Goal: Find specific page/section: Find specific page/section

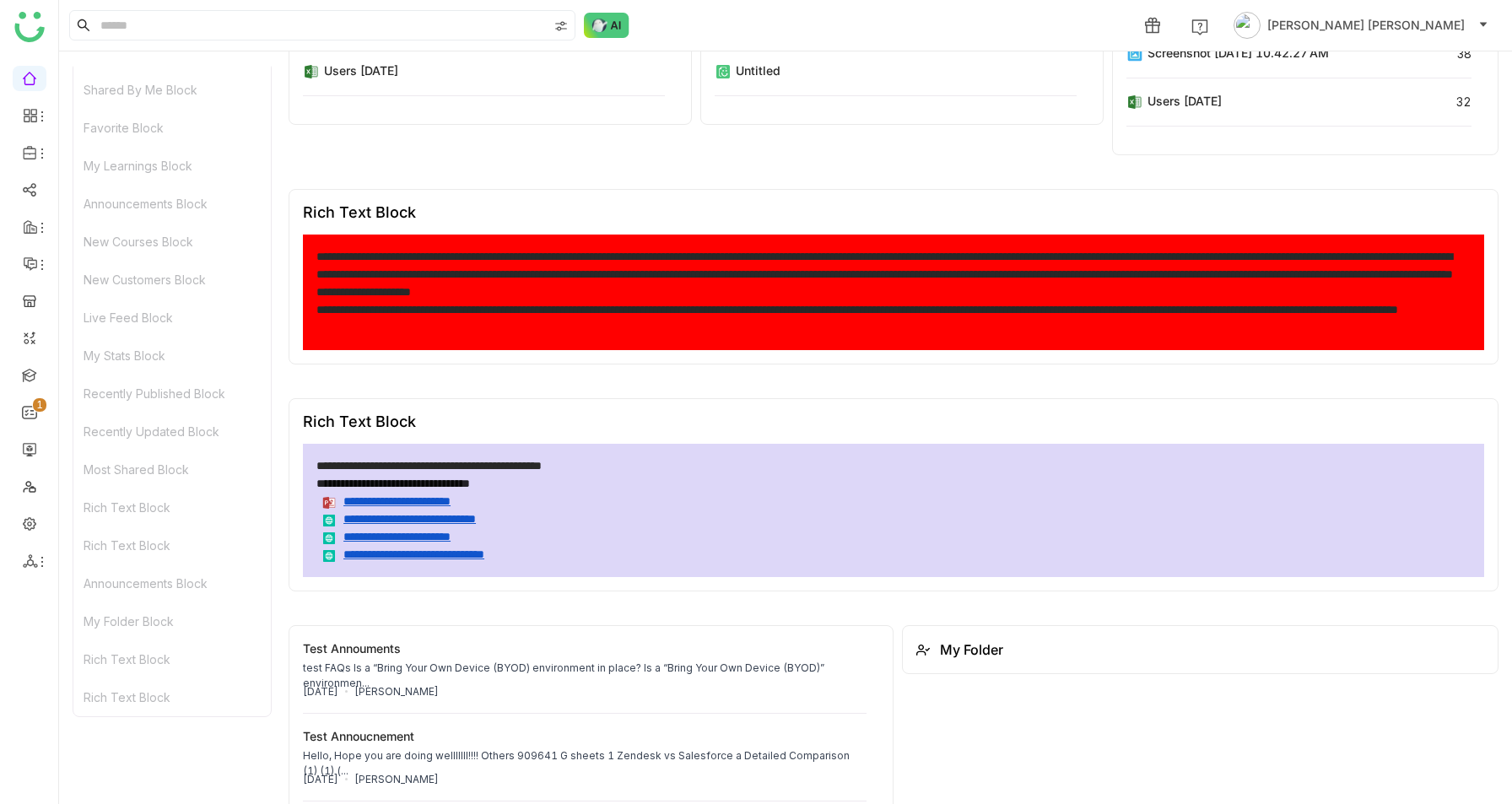
scroll to position [8856, 0]
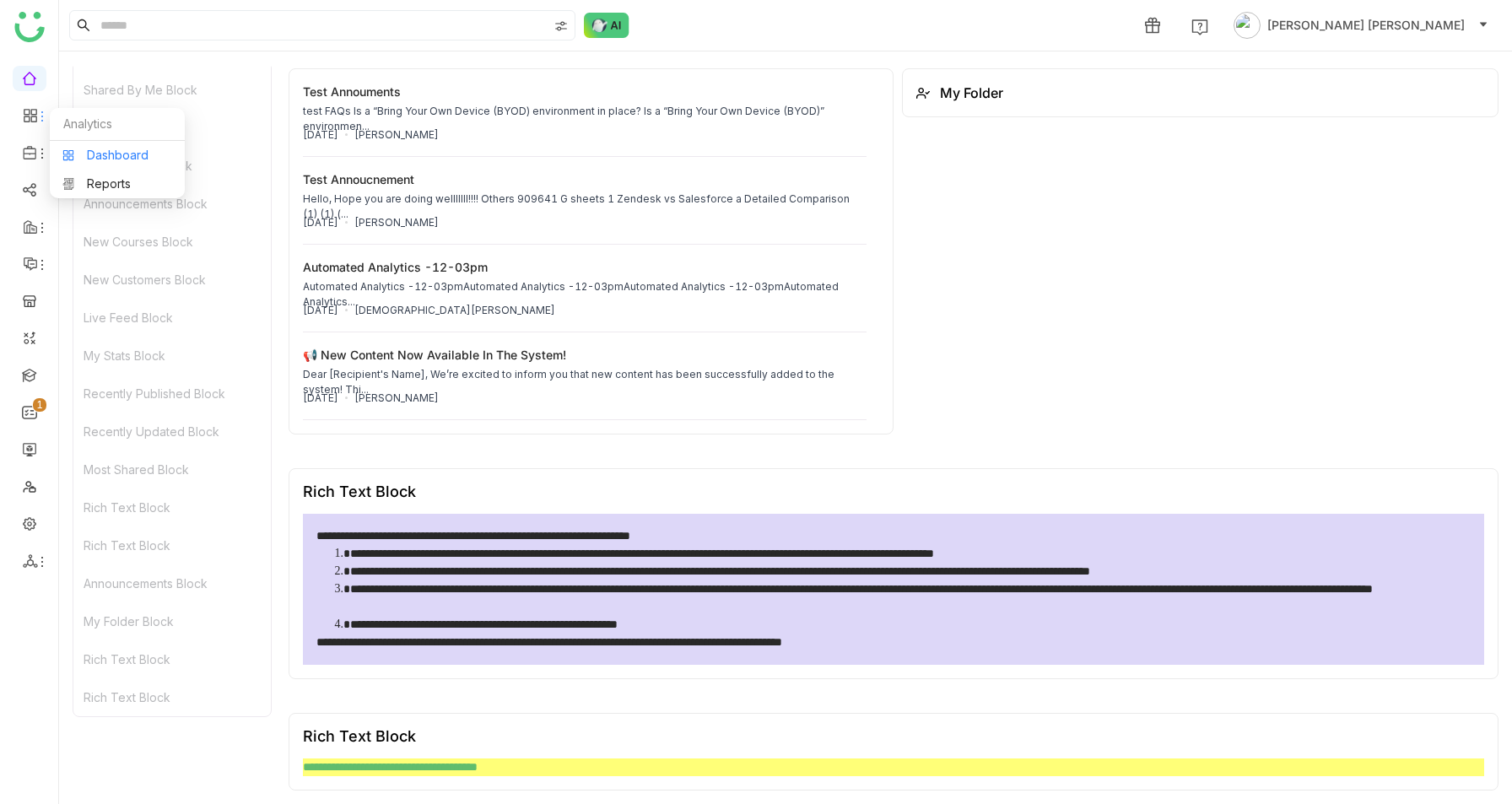
click at [91, 149] on link "Dashboard" at bounding box center [117, 155] width 109 height 12
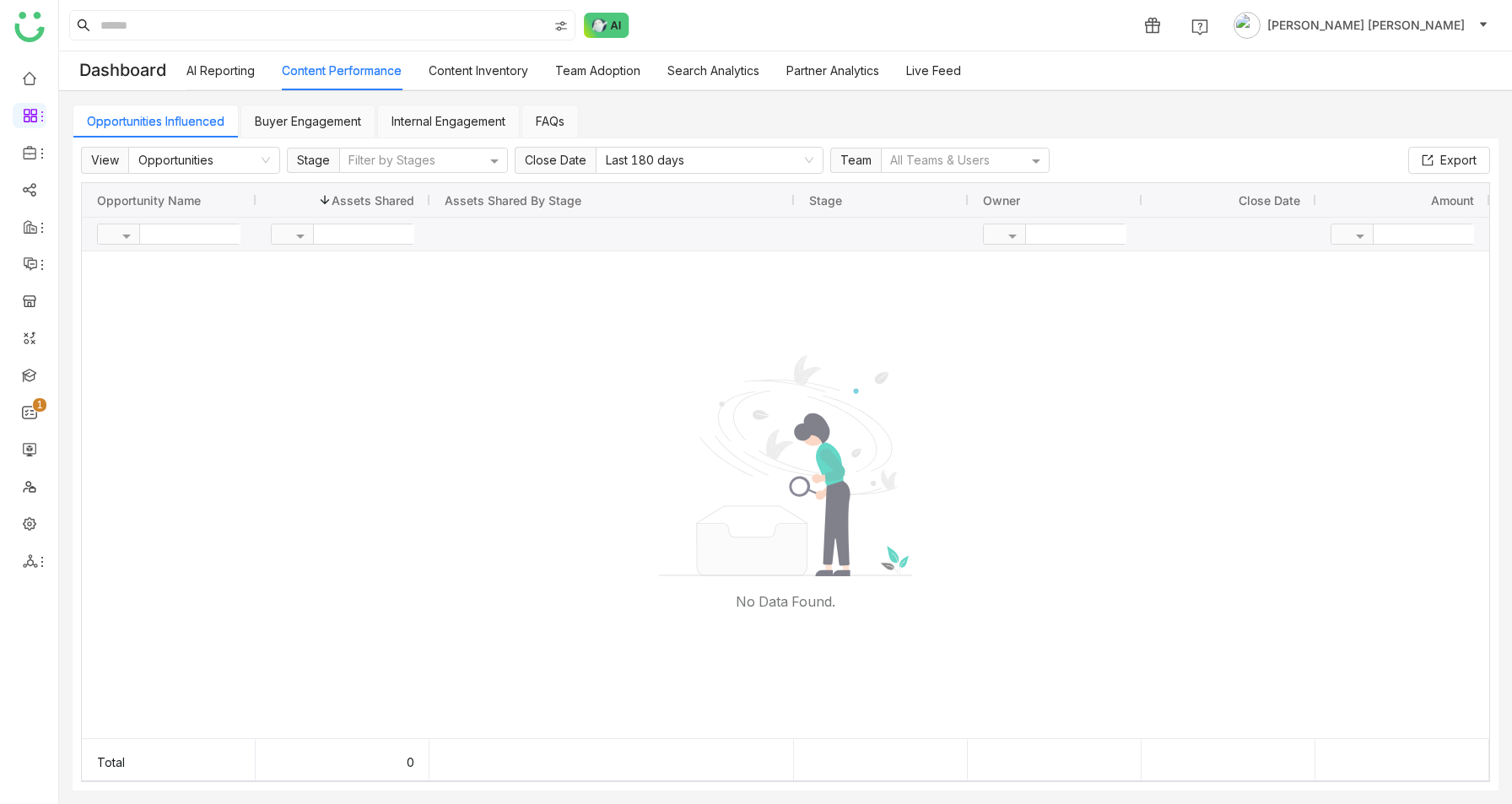
click at [339, 116] on link "Buyer Engagement" at bounding box center [307, 121] width 106 height 15
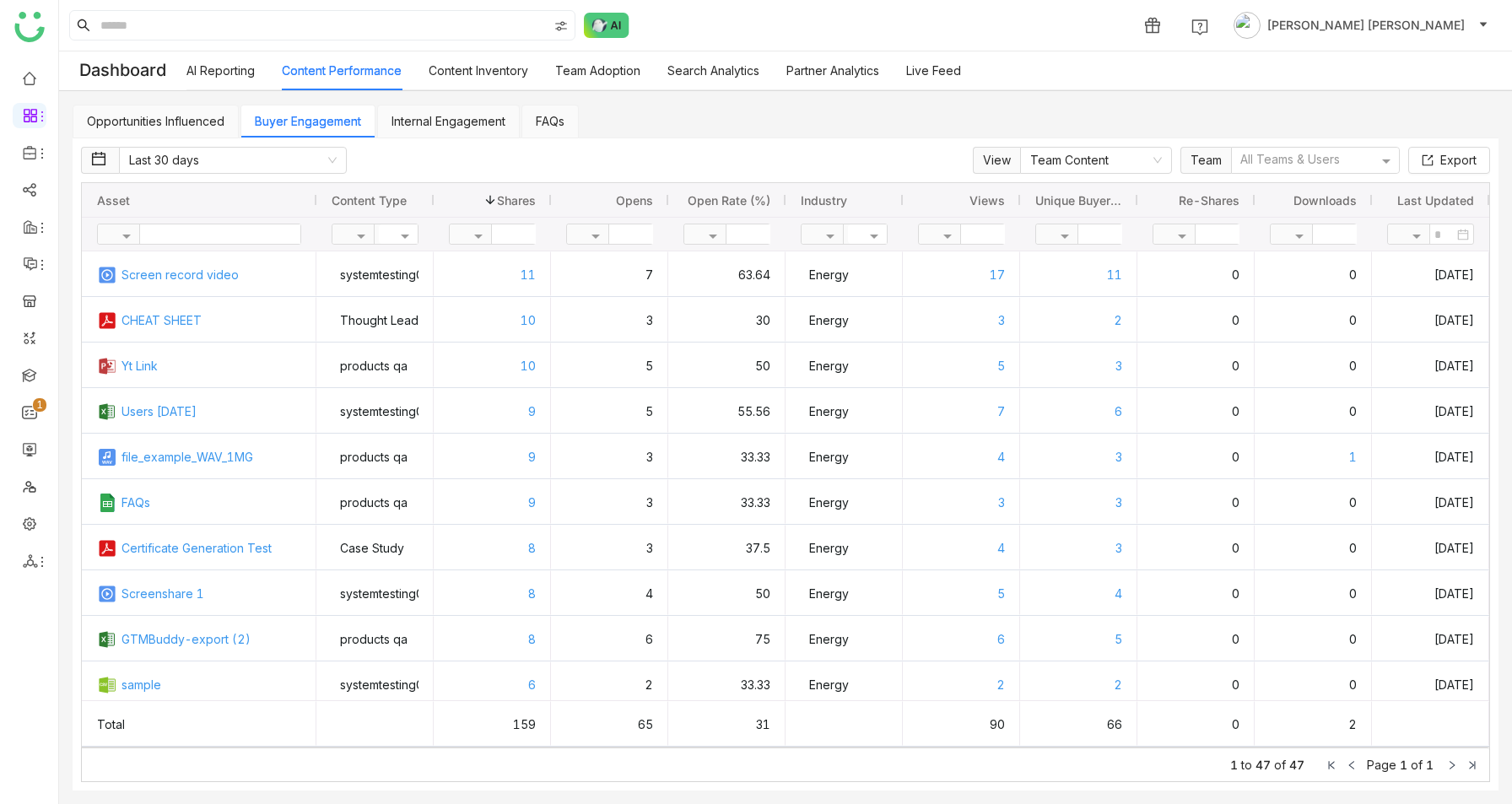
click at [485, 122] on link "Internal Engagement" at bounding box center [448, 121] width 114 height 15
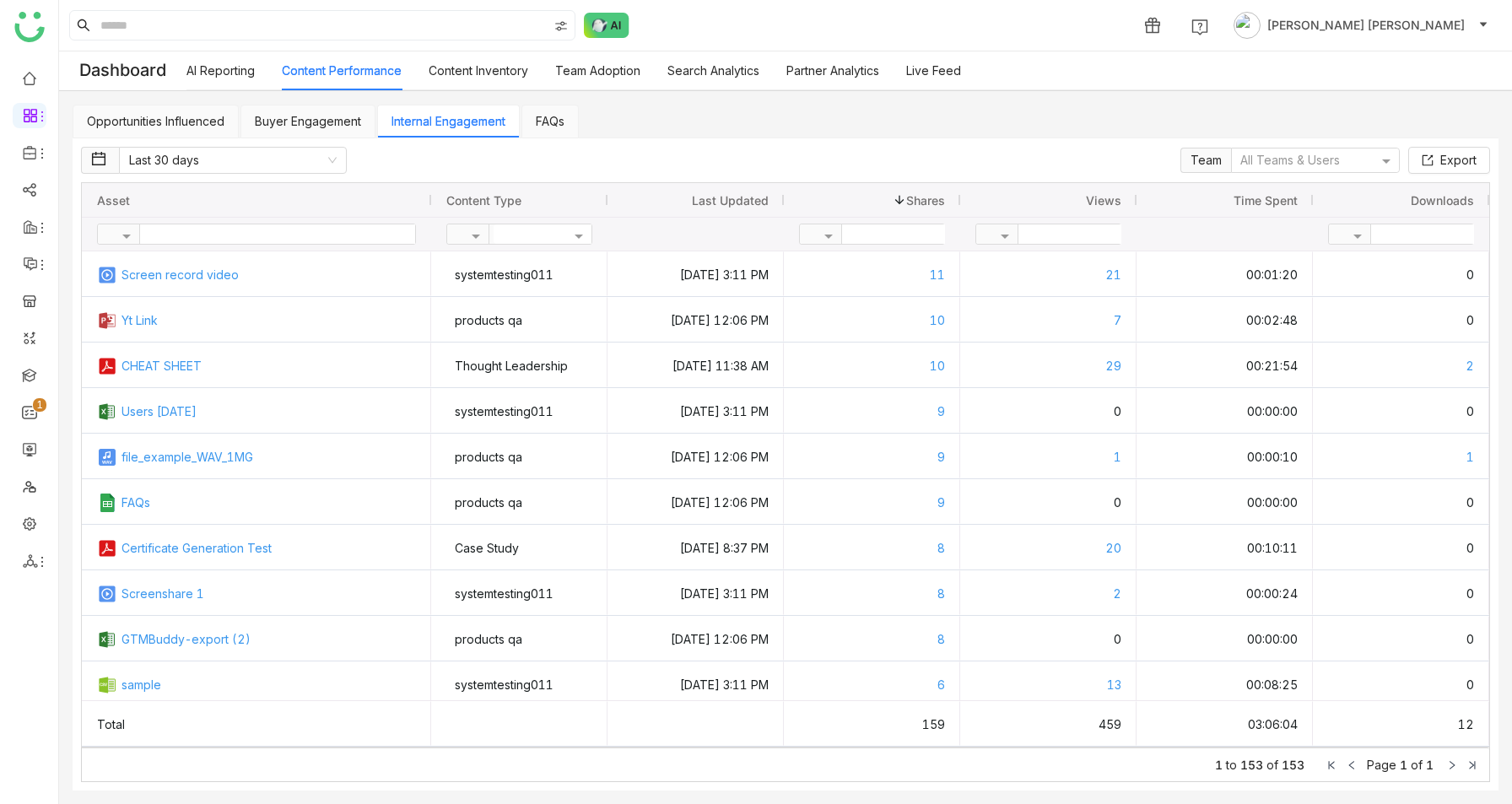
click at [555, 129] on link "FAQs" at bounding box center [549, 121] width 28 height 15
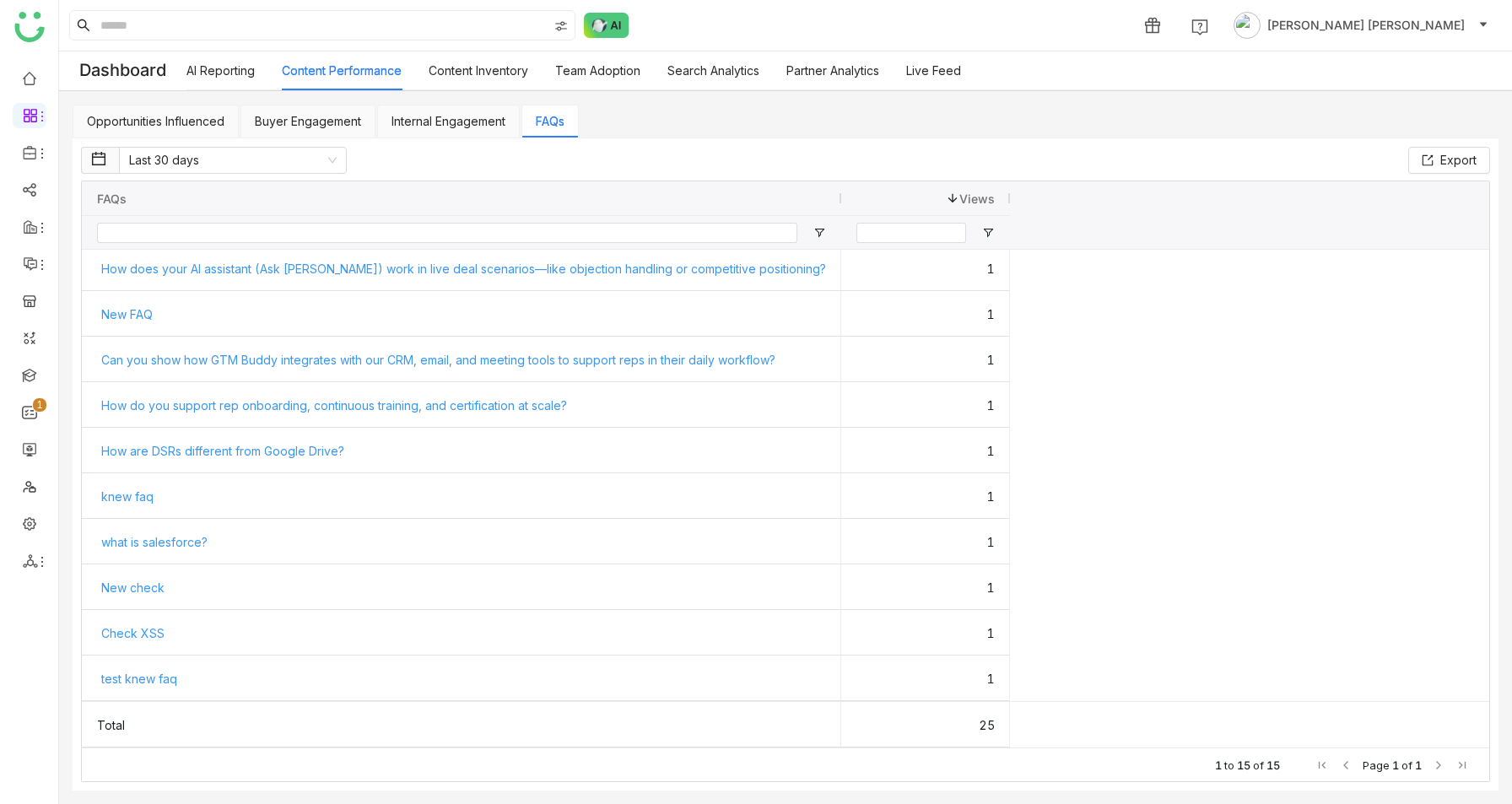
click at [708, 71] on link "Search Analytics" at bounding box center [713, 70] width 92 height 15
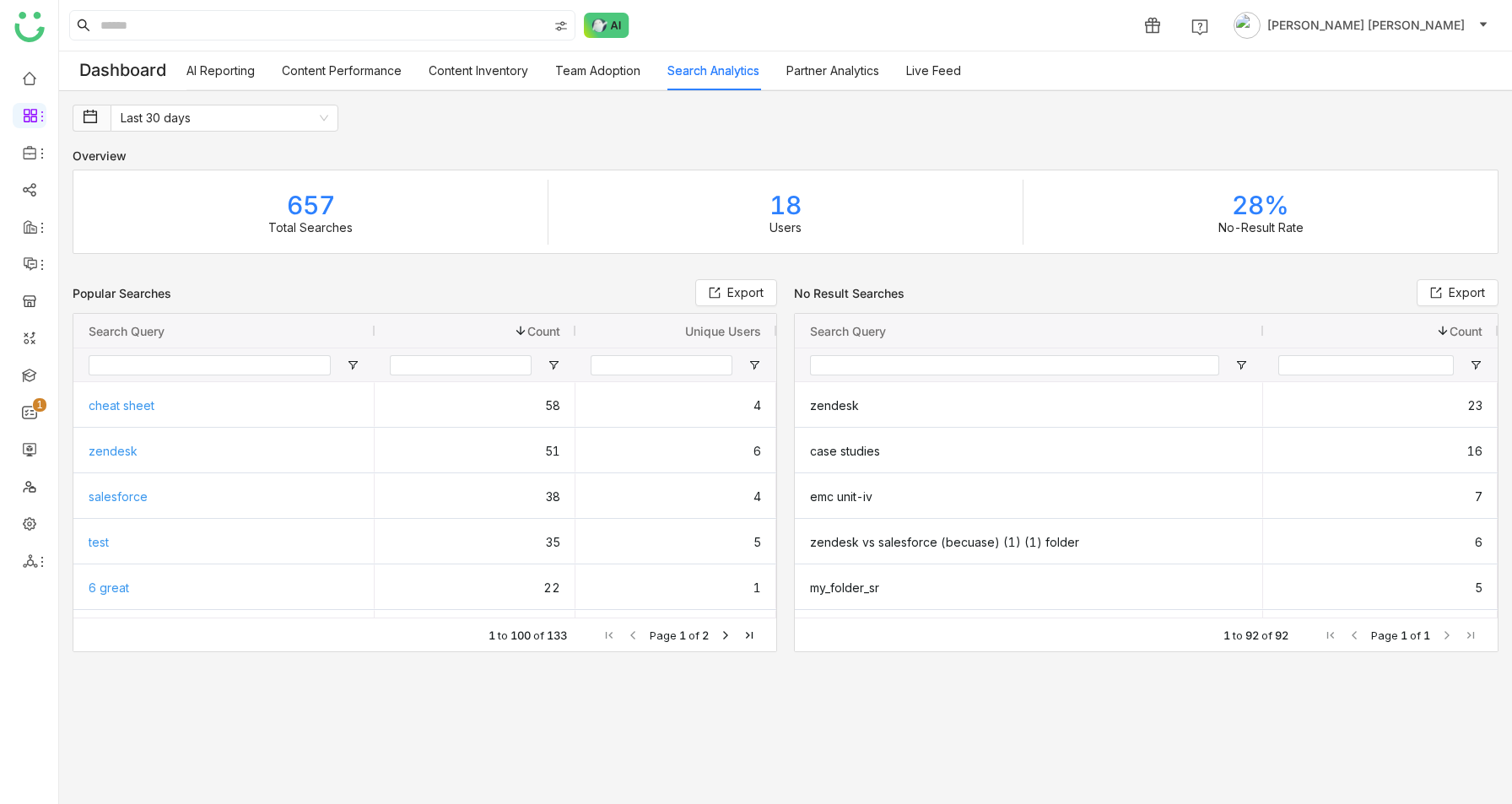
click at [835, 78] on link "Partner Analytics" at bounding box center [832, 70] width 93 height 15
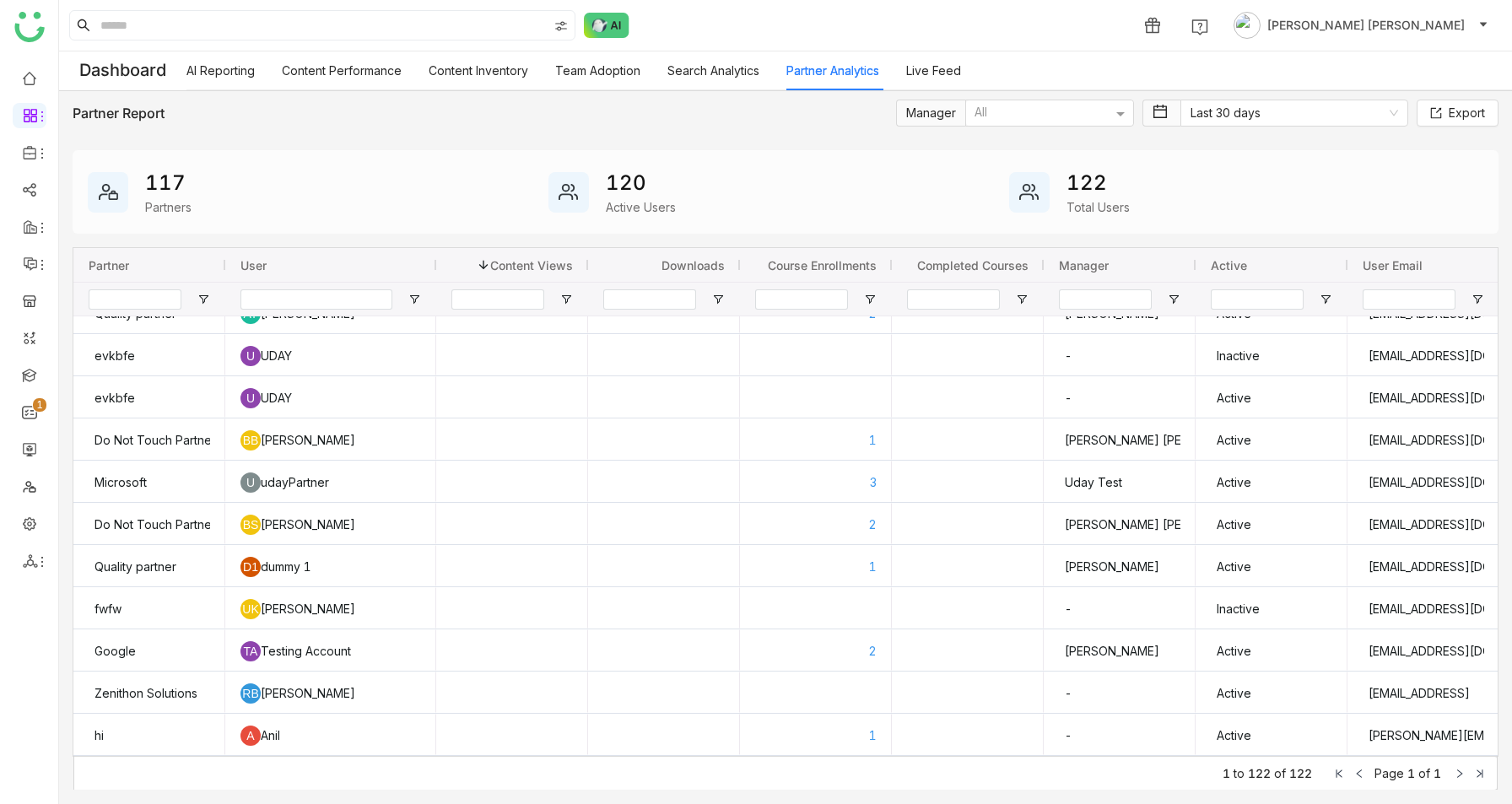
click at [608, 72] on link "Team Adoption" at bounding box center [597, 70] width 85 height 15
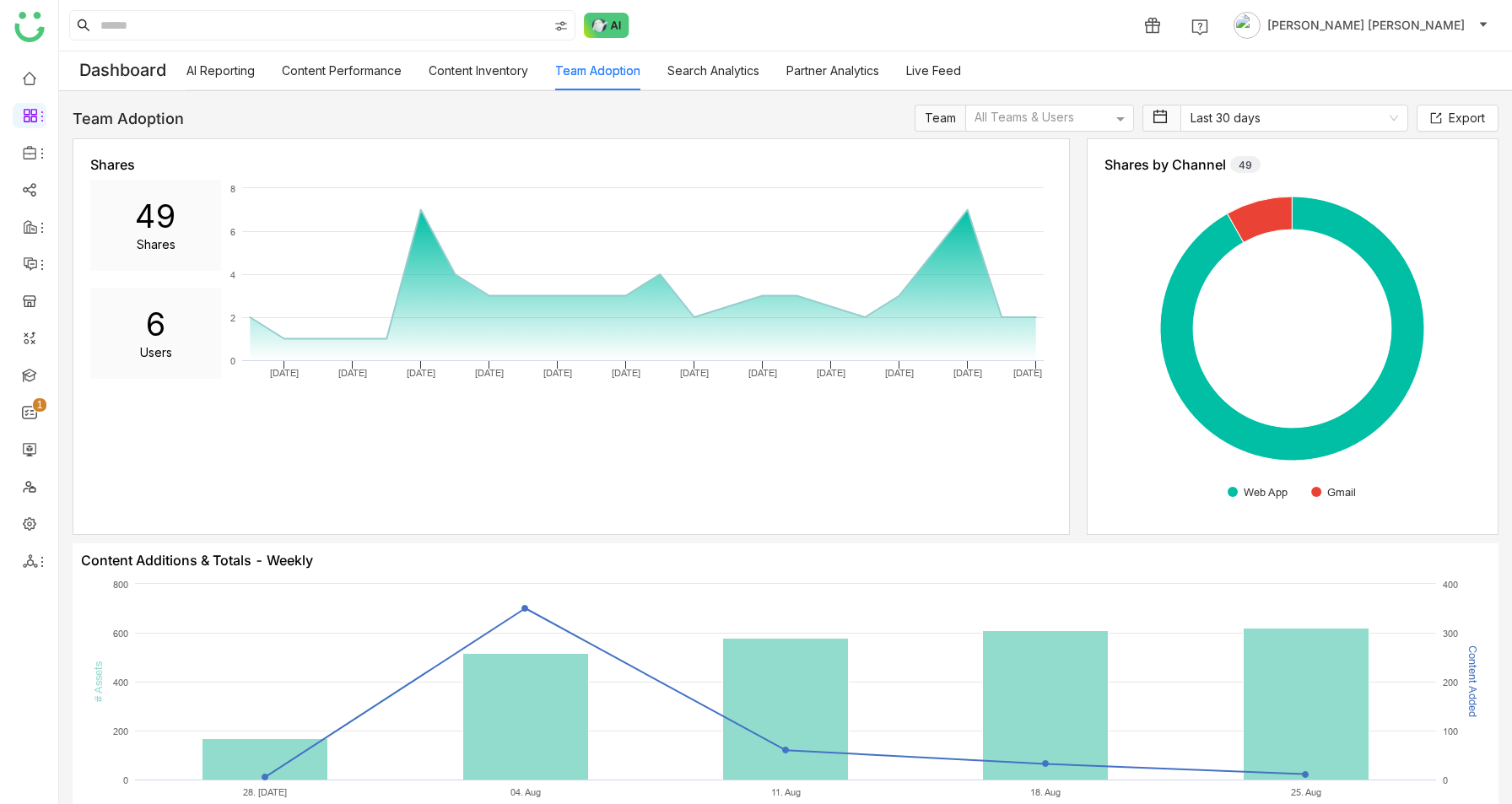
click at [720, 72] on link "Search Analytics" at bounding box center [713, 70] width 92 height 15
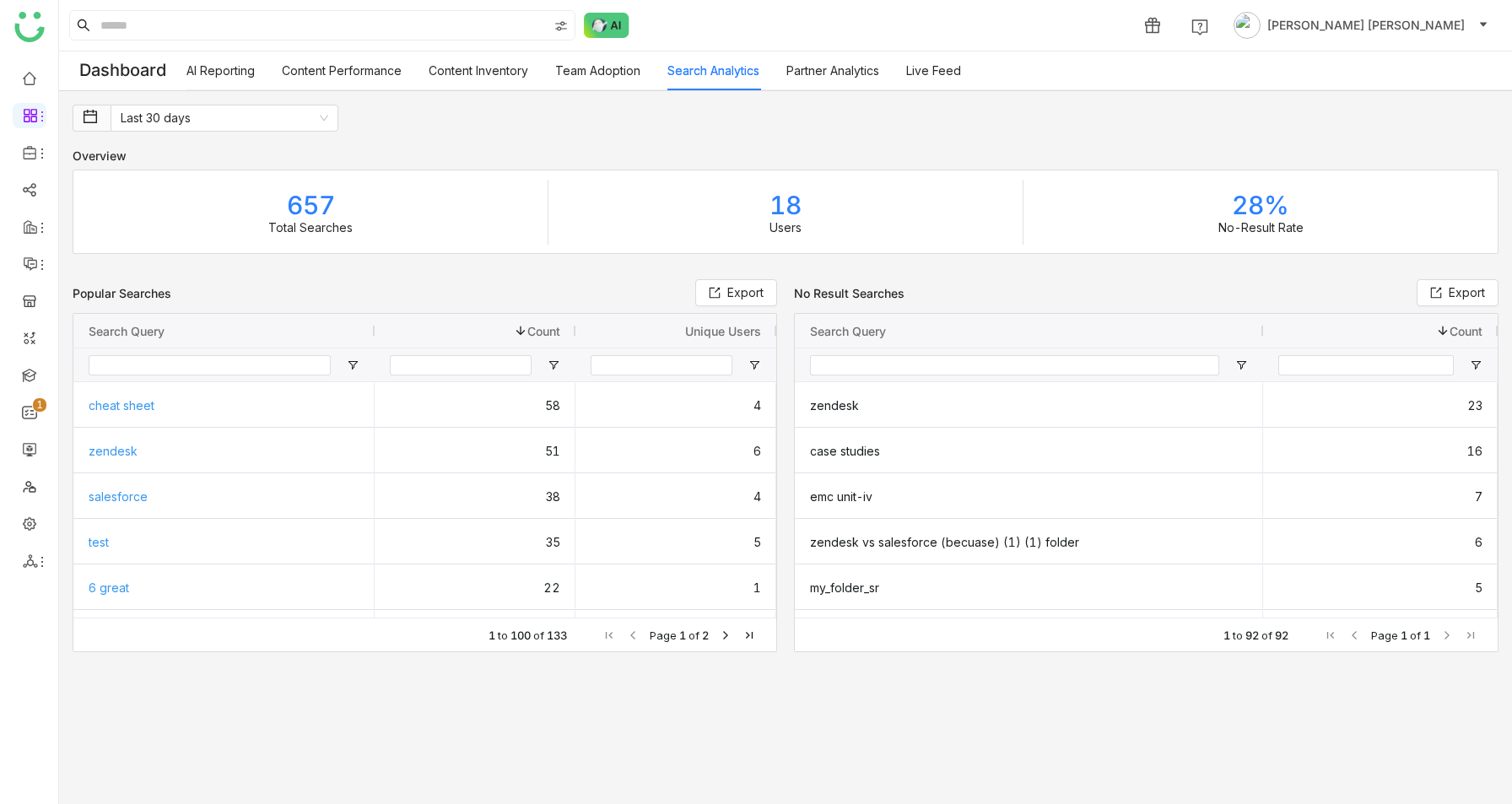
click at [491, 63] on link "Content Inventory" at bounding box center [479, 70] width 99 height 15
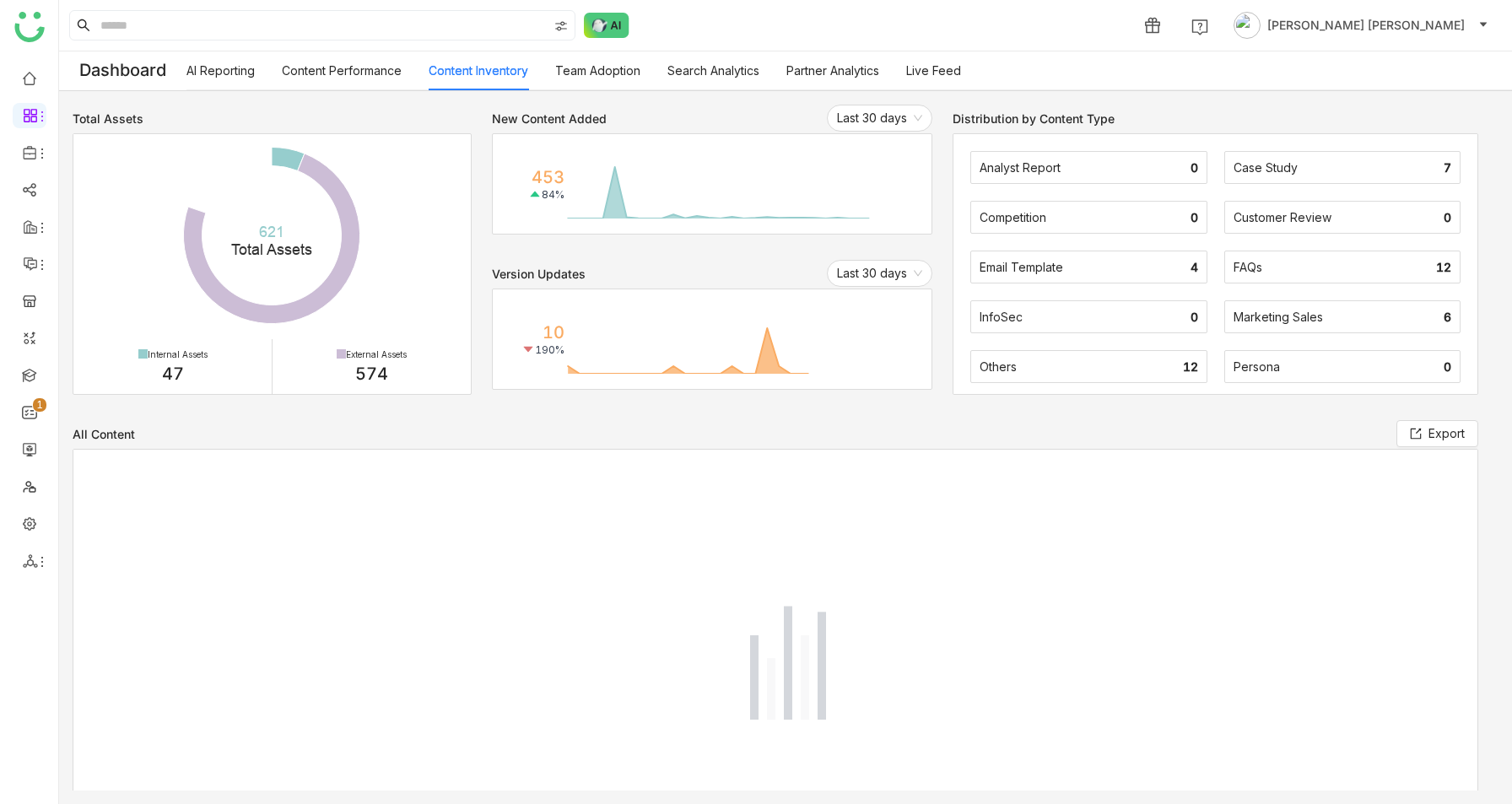
click at [597, 72] on link "Team Adoption" at bounding box center [597, 70] width 85 height 15
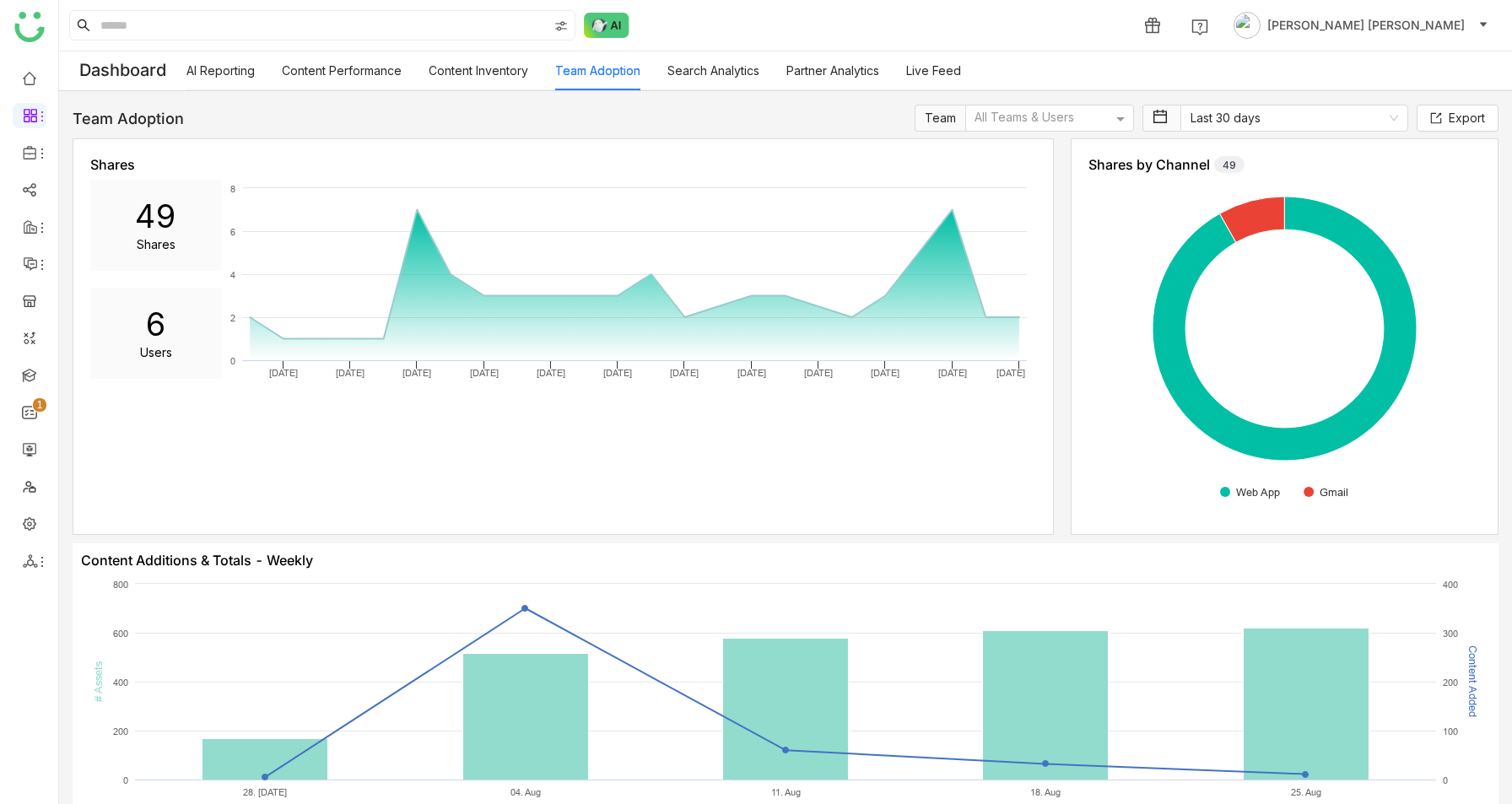
click at [491, 63] on link "Content Inventory" at bounding box center [479, 70] width 99 height 15
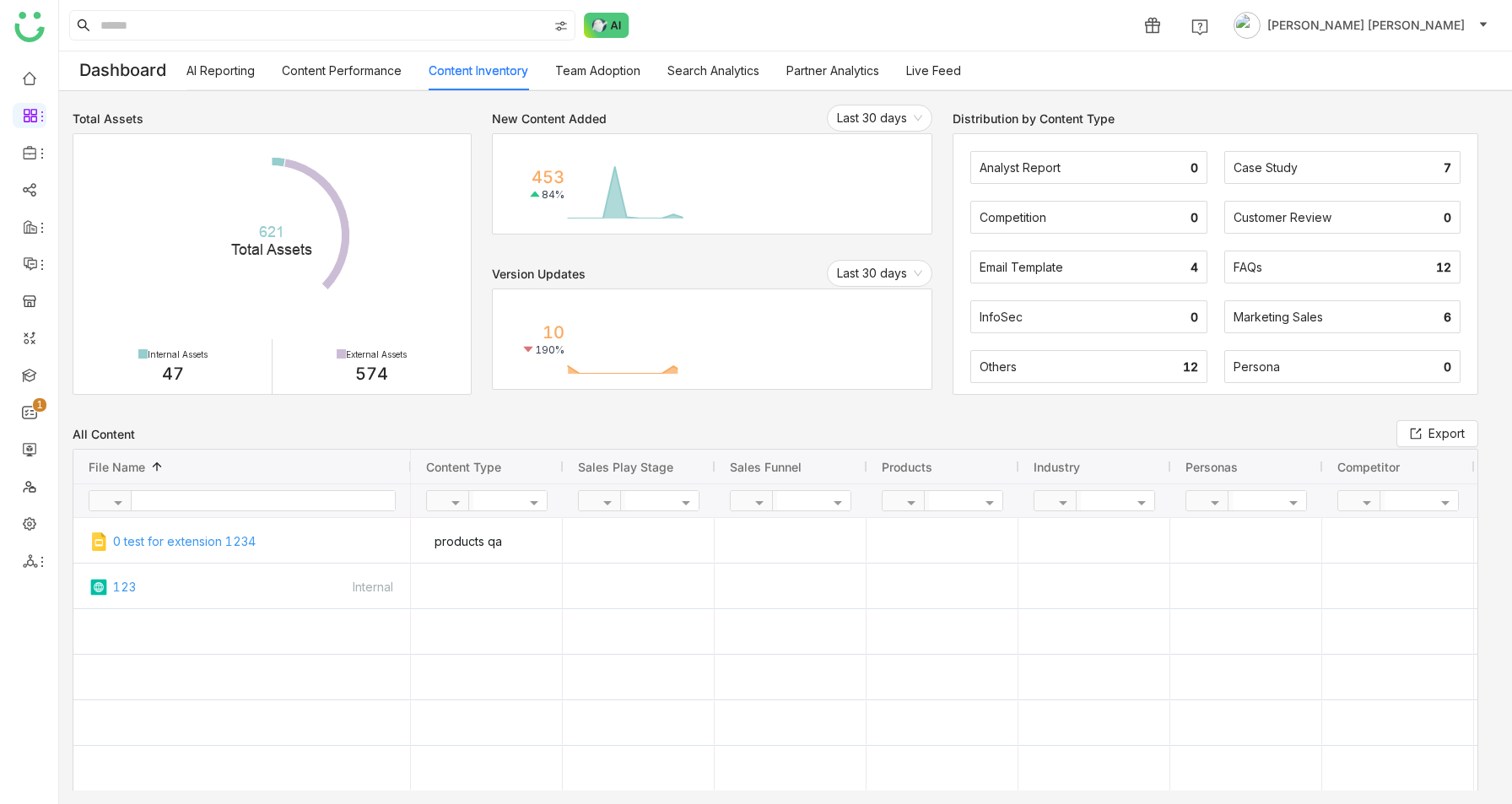
click at [599, 76] on link "Team Adoption" at bounding box center [597, 70] width 85 height 15
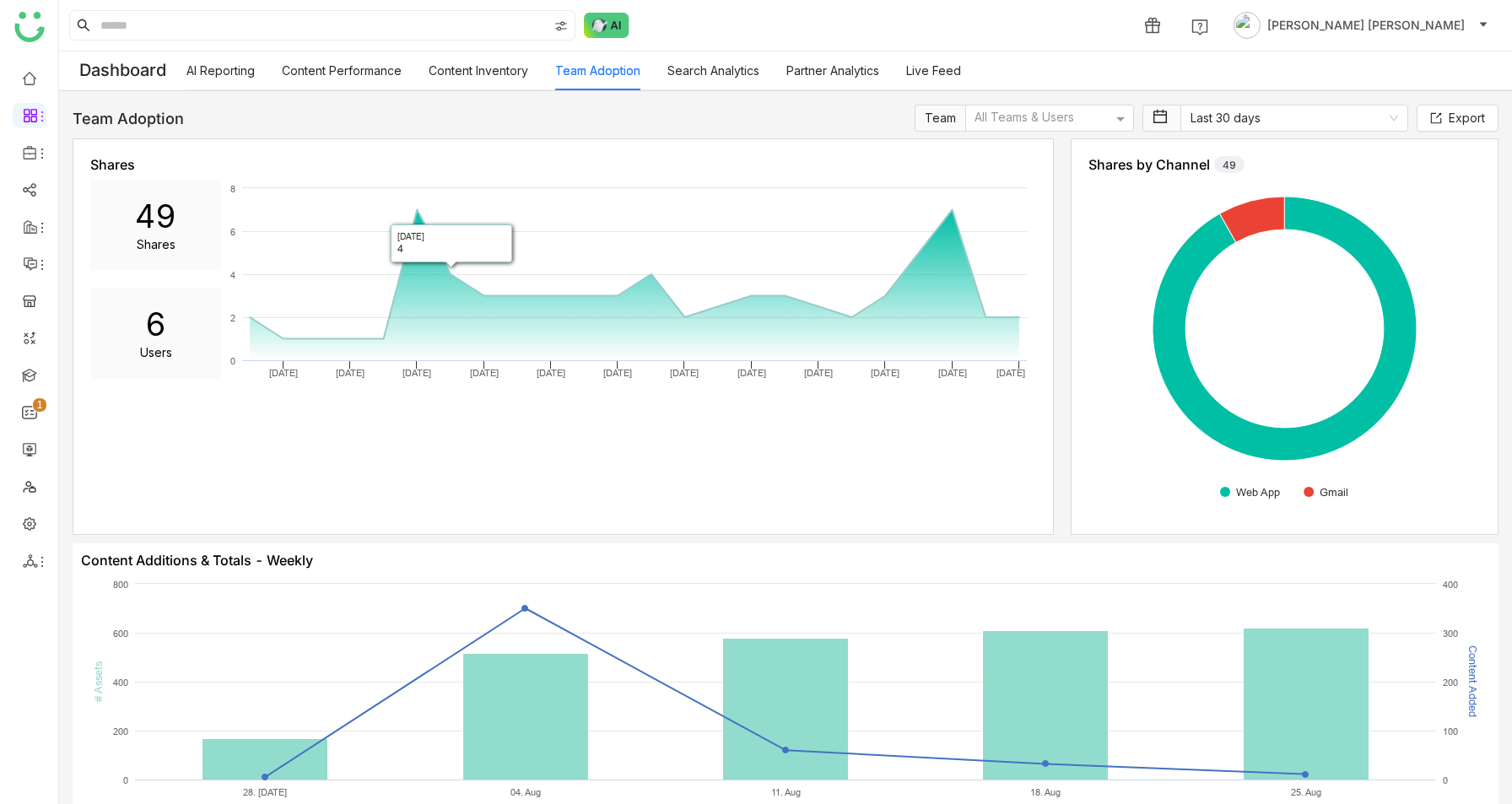
click at [343, 78] on link "Content Performance" at bounding box center [341, 70] width 120 height 15
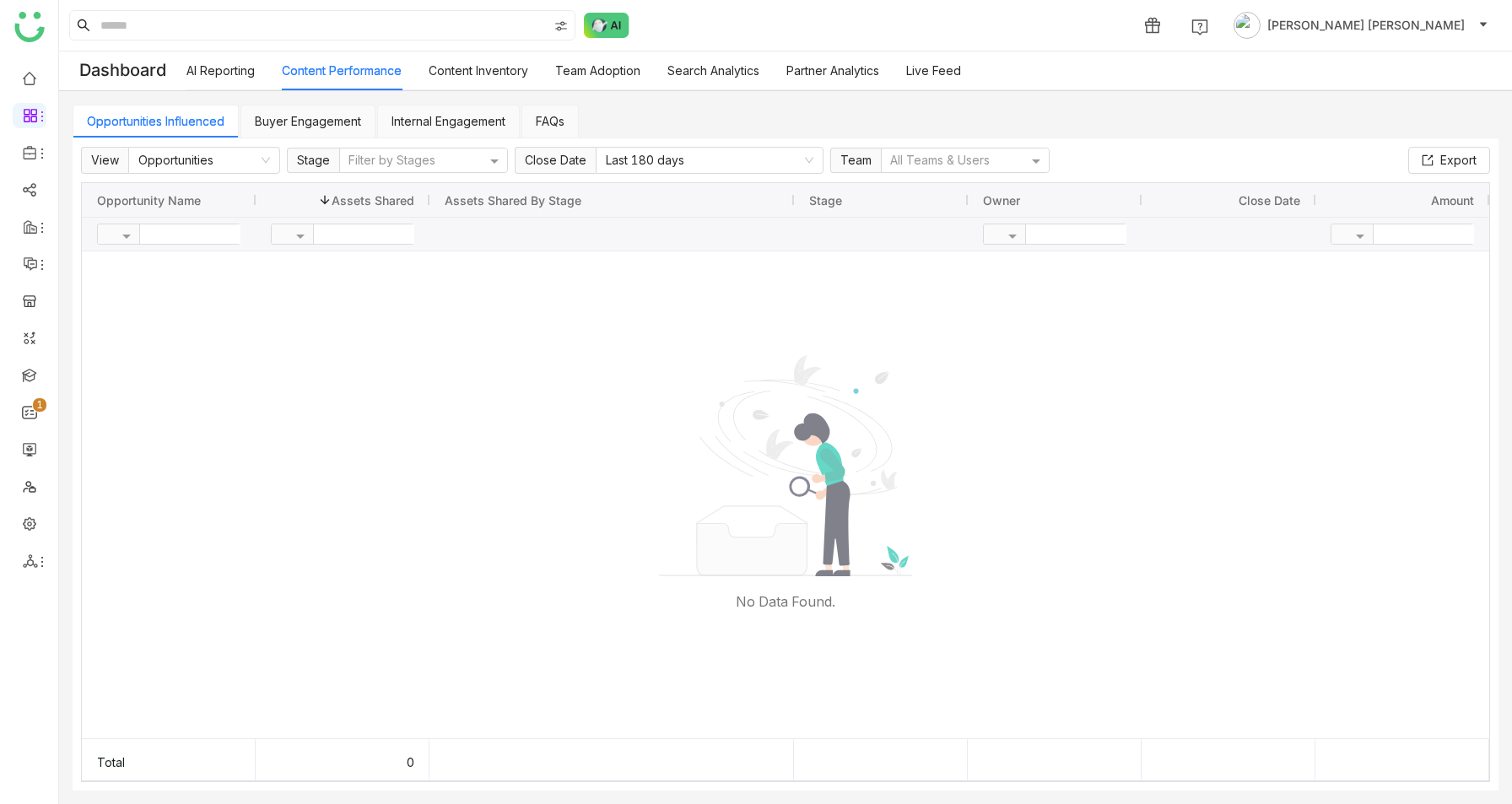
click at [540, 118] on link "FAQs" at bounding box center [549, 121] width 28 height 15
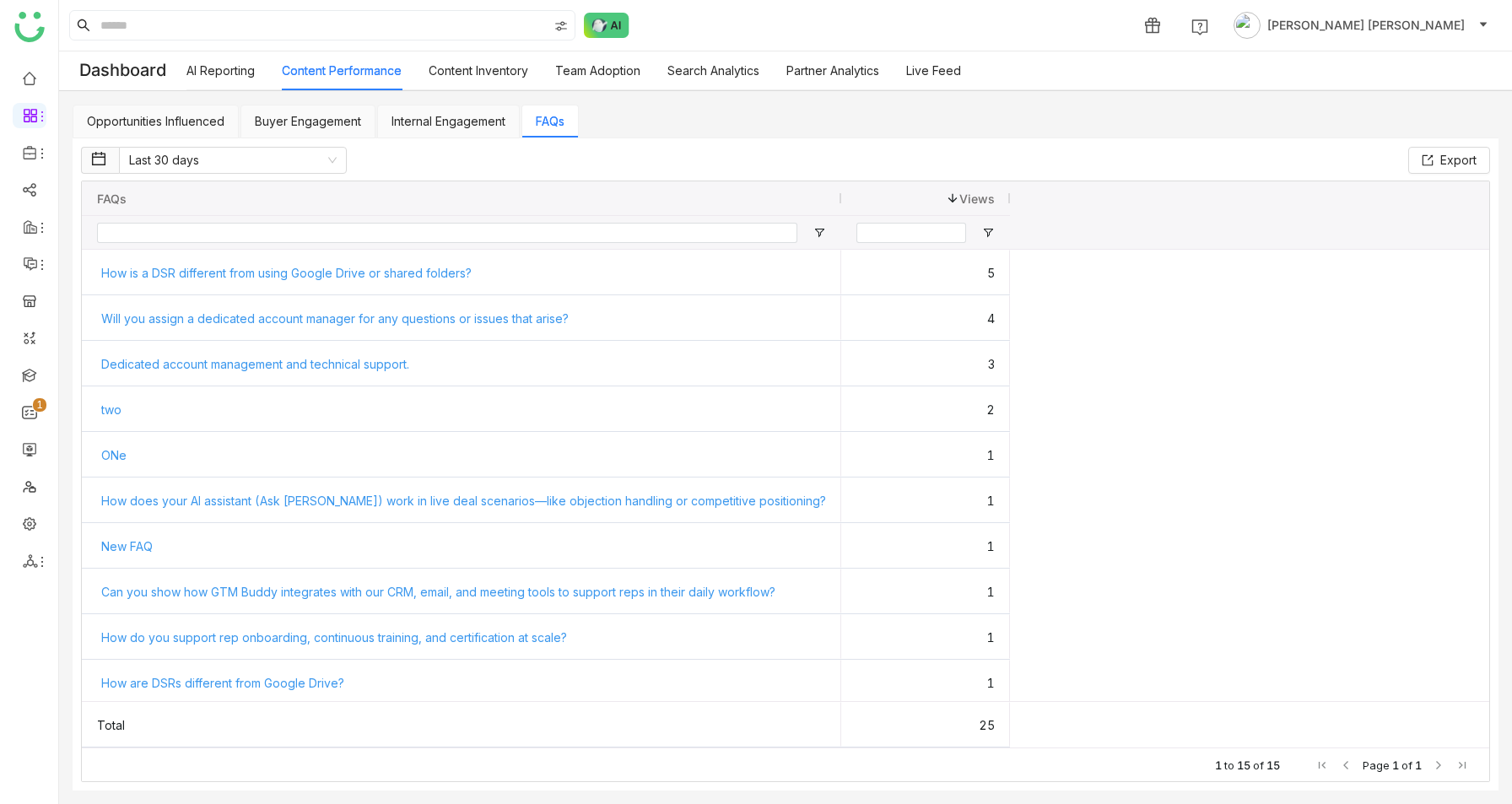
click at [403, 114] on link "Internal Engagement" at bounding box center [448, 121] width 114 height 15
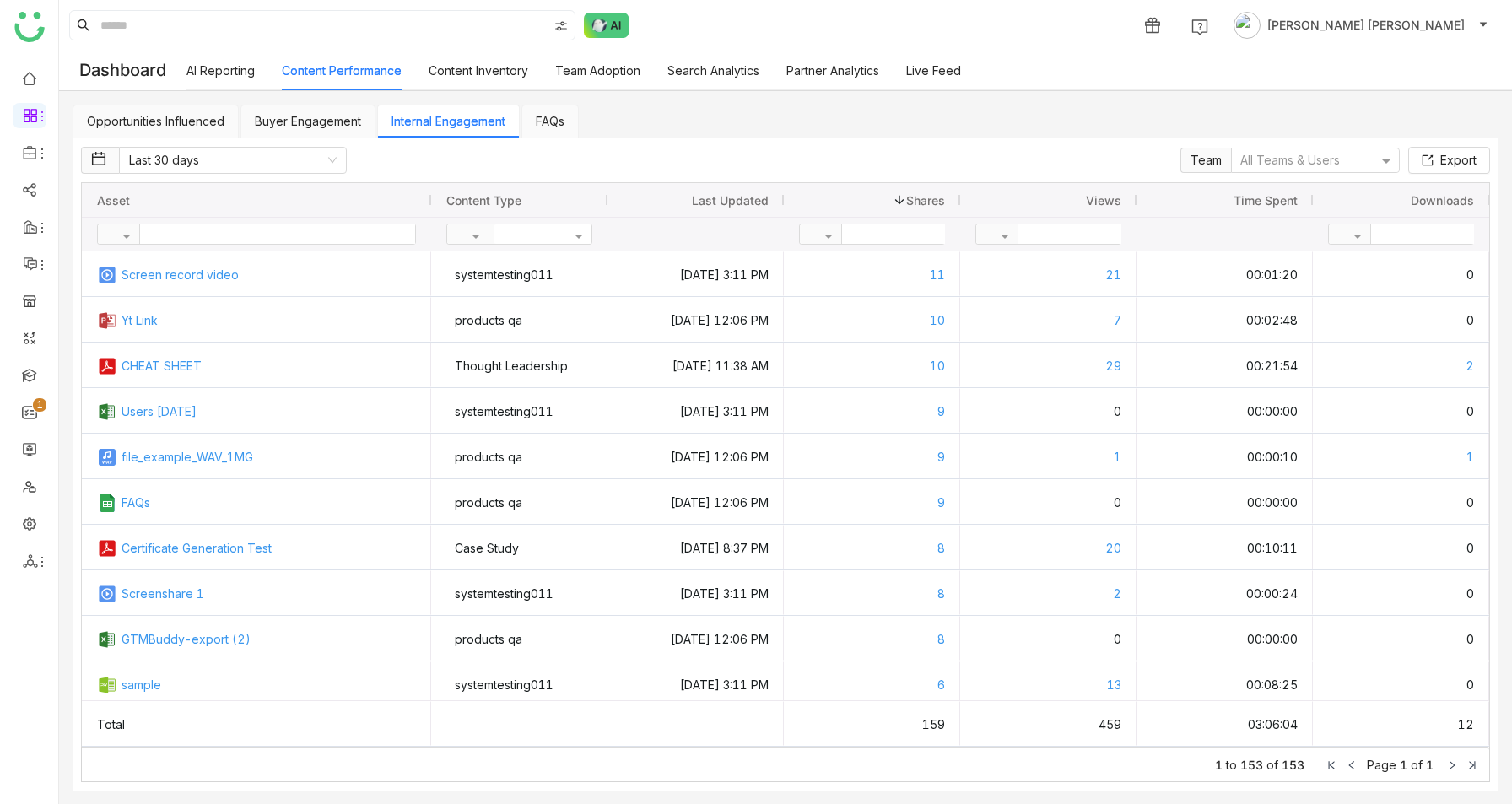
click at [312, 129] on link "Buyer Engagement" at bounding box center [307, 121] width 106 height 15
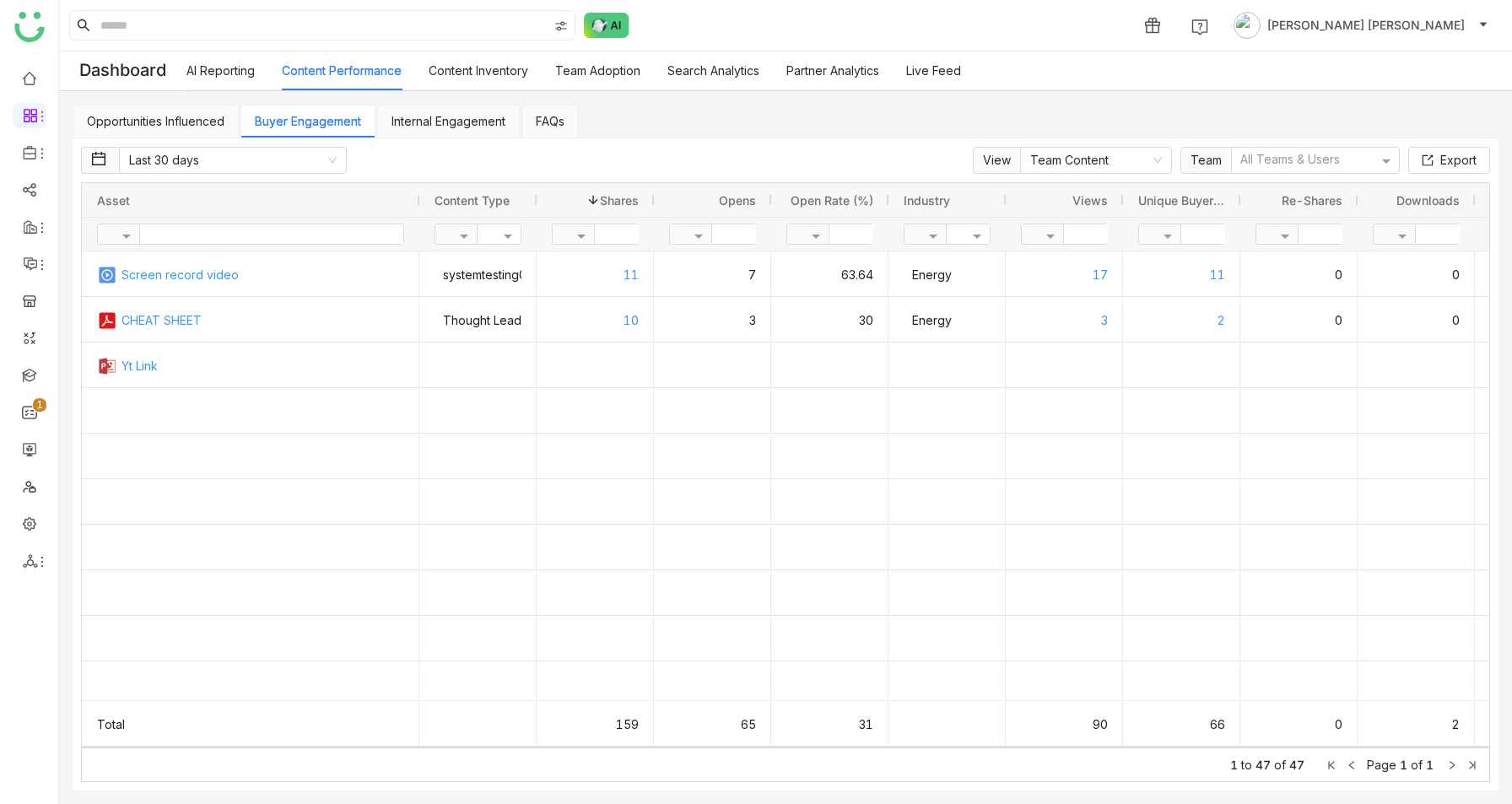
click at [161, 125] on link "Opportunities Influenced" at bounding box center [155, 121] width 137 height 15
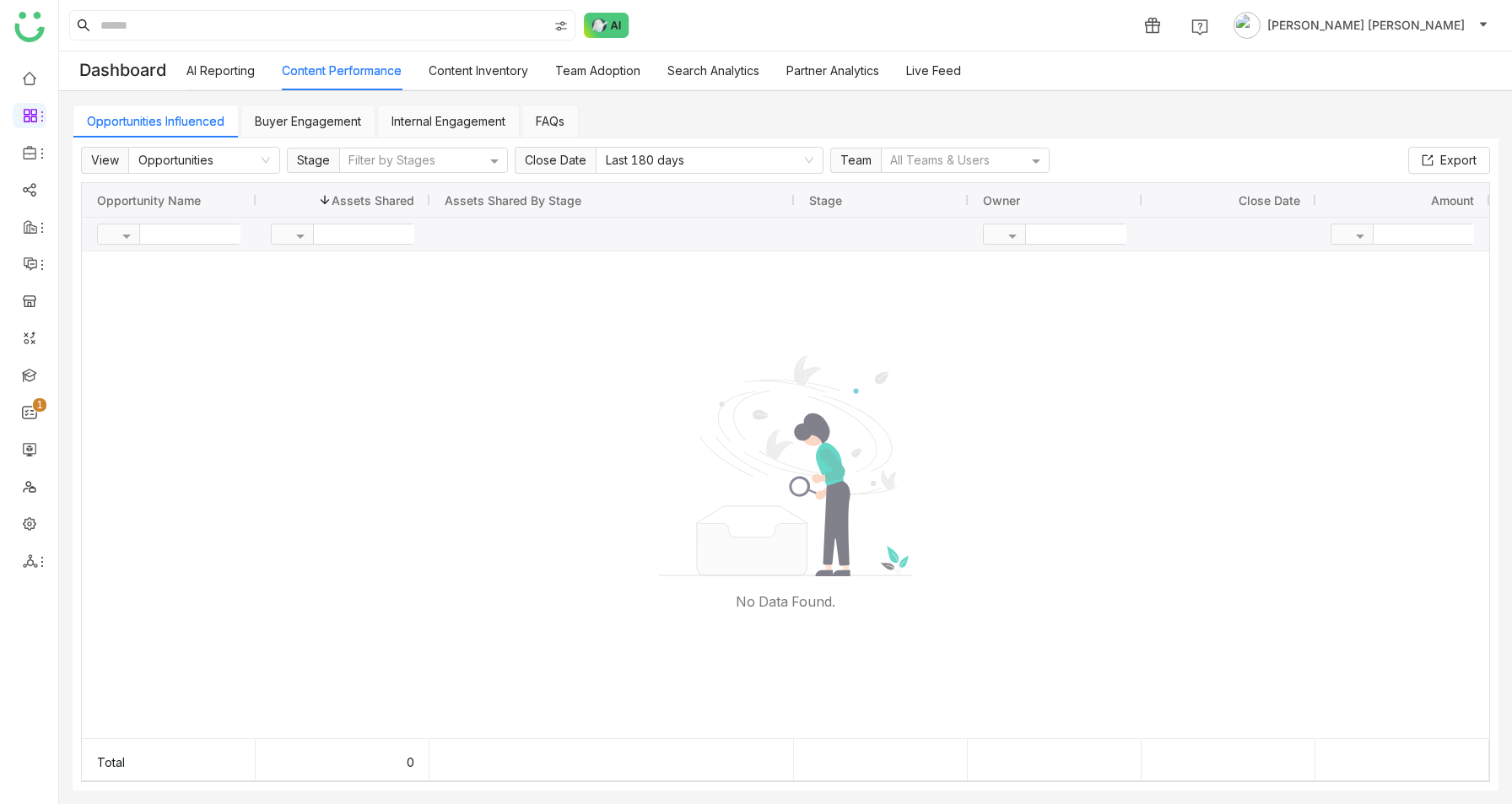
click at [227, 68] on link "AI Reporting" at bounding box center [220, 70] width 68 height 15
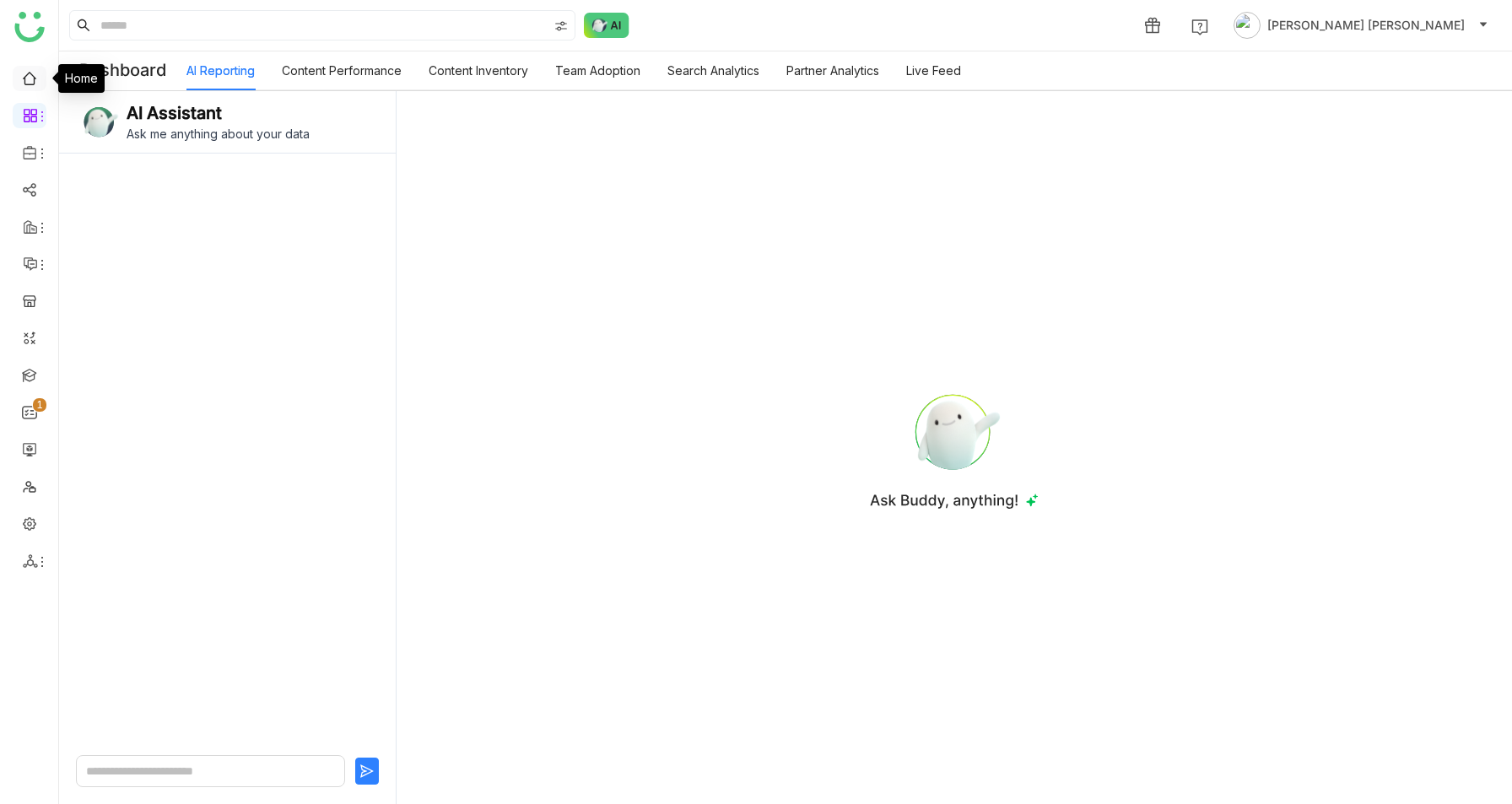
click at [26, 70] on link at bounding box center [29, 77] width 16 height 15
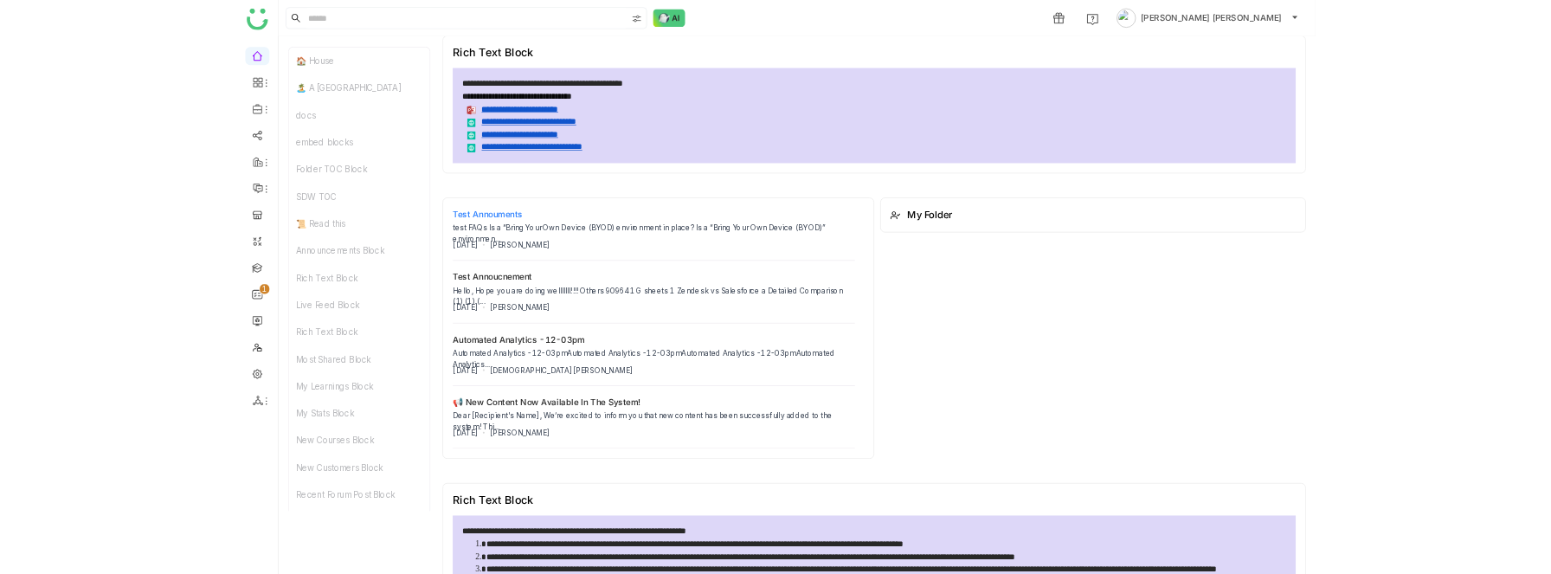
scroll to position [522, 0]
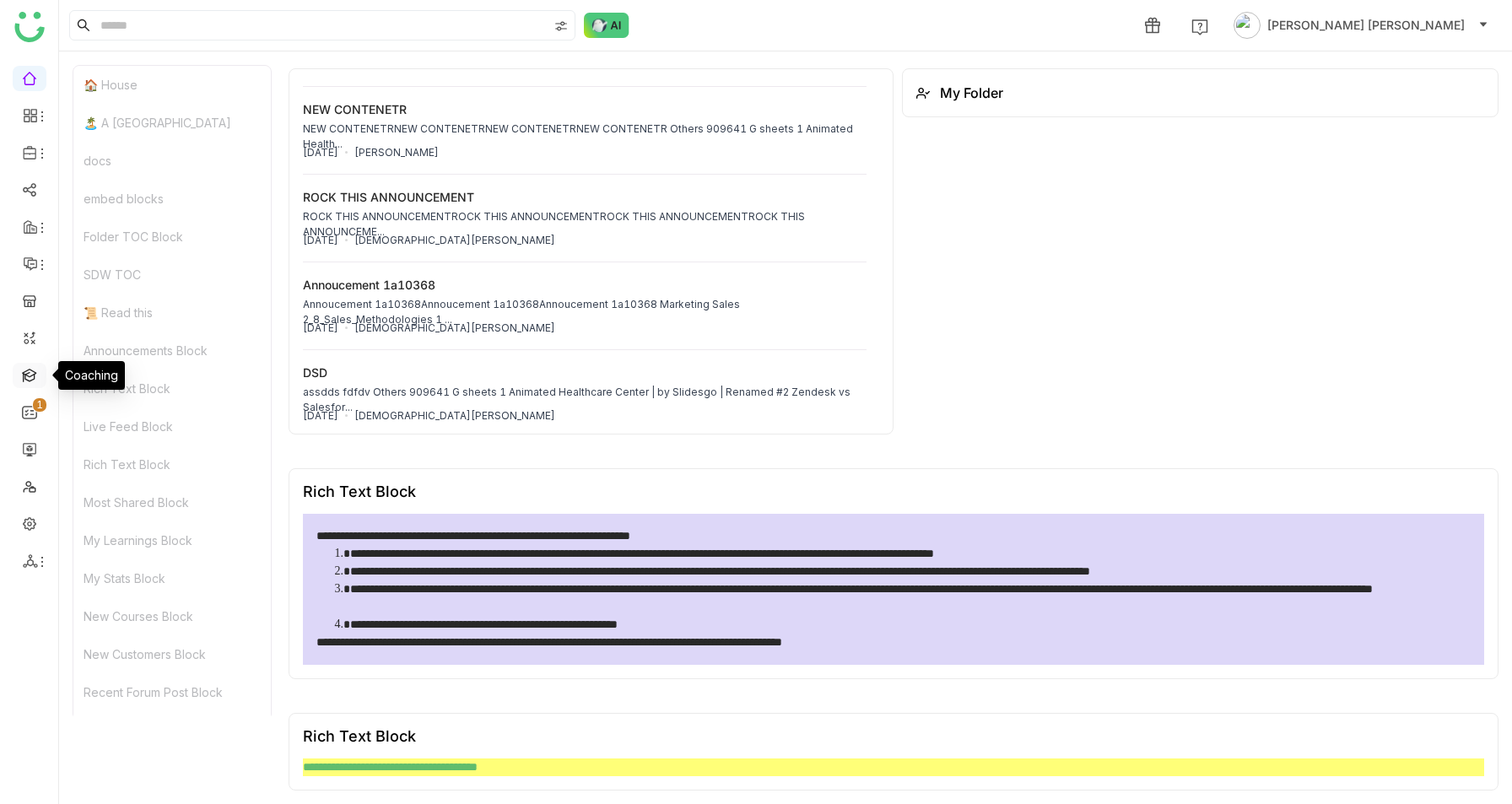
click at [24, 372] on link at bounding box center [29, 373] width 16 height 15
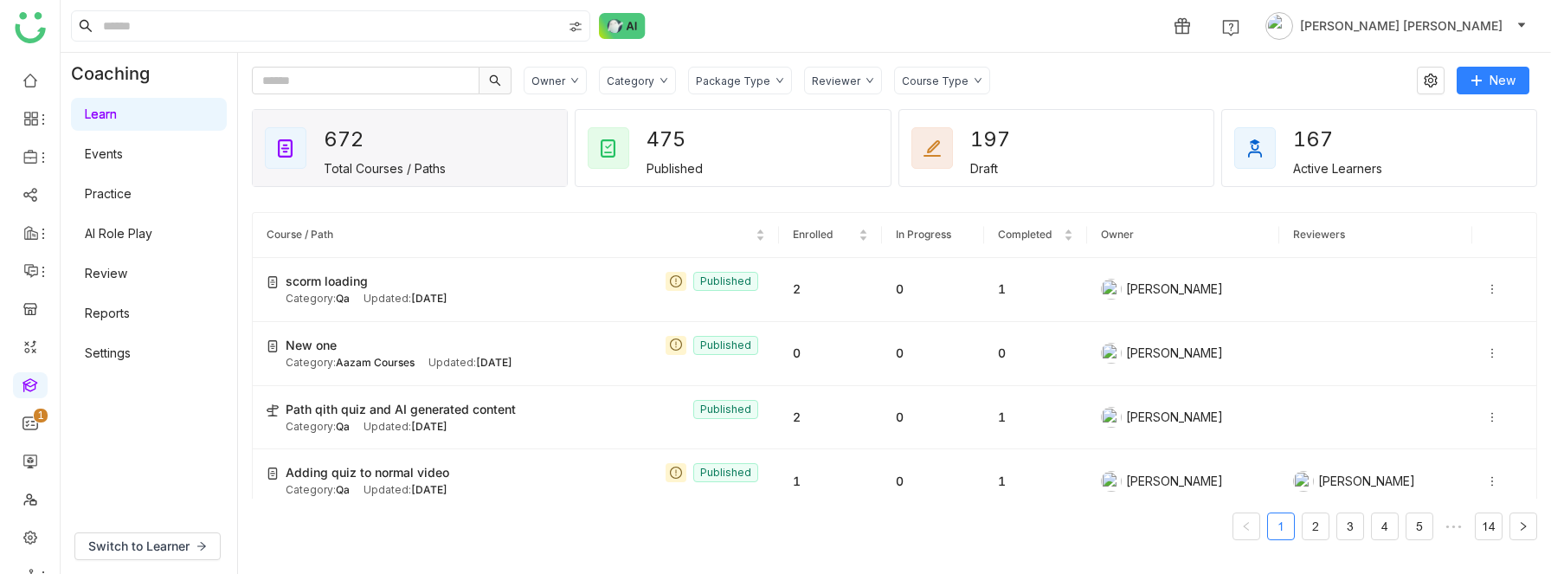
click at [242, 211] on div "Owner Category Package Type Reviewer Course Type New 672 Total Courses / Paths …" at bounding box center [894, 313] width 1313 height 521
click at [724, 87] on div "Package Type" at bounding box center [740, 81] width 104 height 28
click at [739, 172] on span "Library" at bounding box center [735, 181] width 53 height 19
click at [731, 150] on span "Learning Path" at bounding box center [755, 148] width 92 height 19
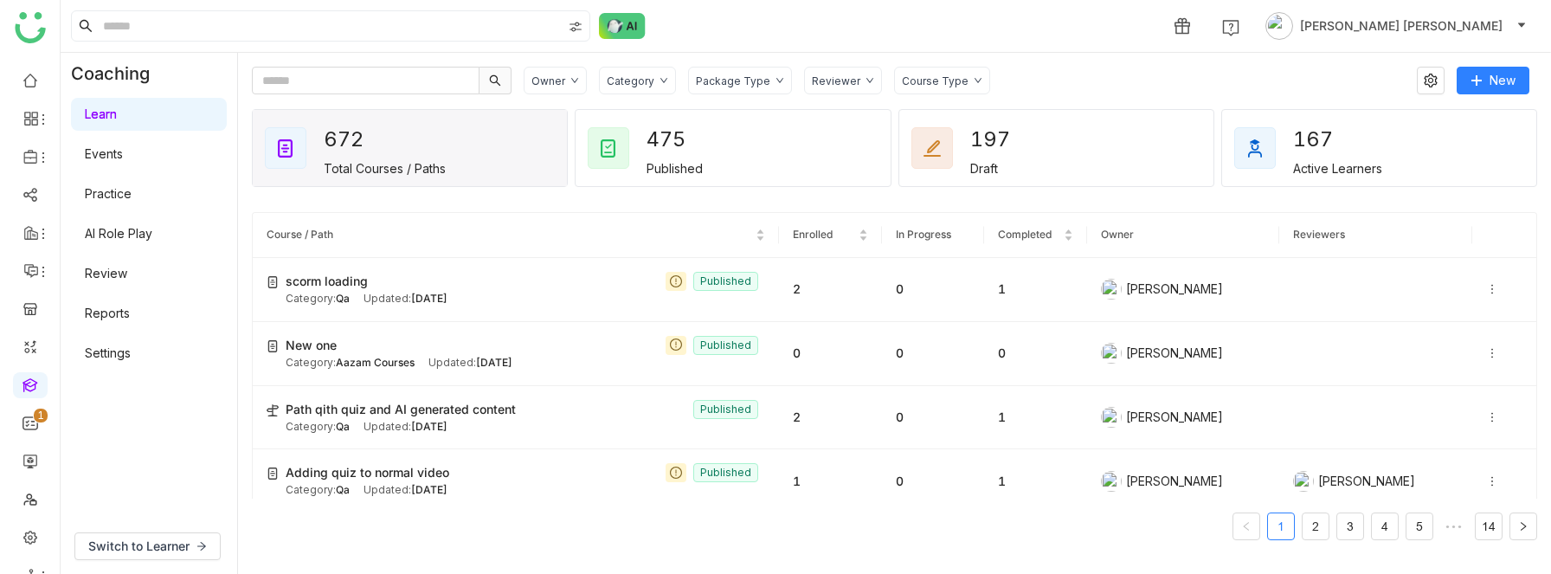
click at [734, 79] on div "Package Type" at bounding box center [733, 80] width 74 height 13
click at [735, 151] on span "Learning Path" at bounding box center [755, 148] width 92 height 19
click at [733, 81] on div "Package Type" at bounding box center [733, 80] width 74 height 13
click at [729, 153] on span "Learning Path" at bounding box center [755, 148] width 92 height 19
click at [722, 80] on div "Package Type" at bounding box center [733, 80] width 74 height 13
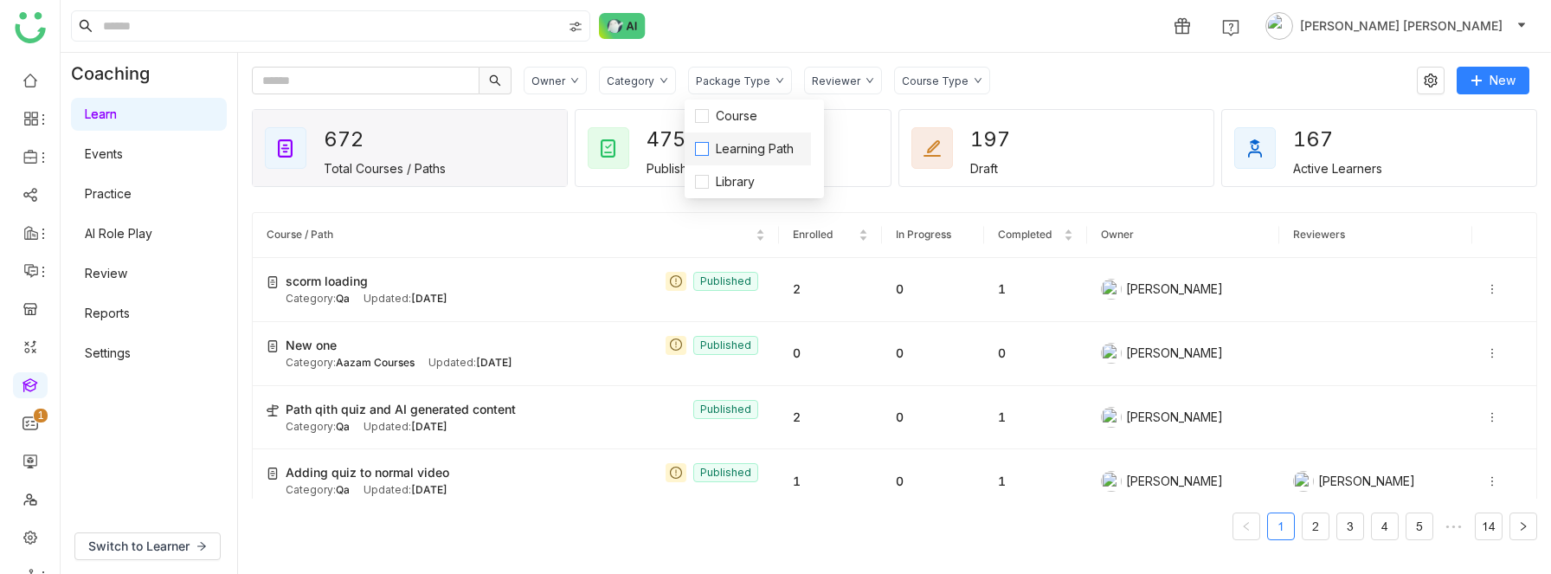
click at [719, 151] on span "Learning Path" at bounding box center [755, 148] width 92 height 19
click at [719, 114] on span "Course" at bounding box center [736, 115] width 55 height 19
click at [724, 142] on span "Learning Path" at bounding box center [755, 148] width 92 height 19
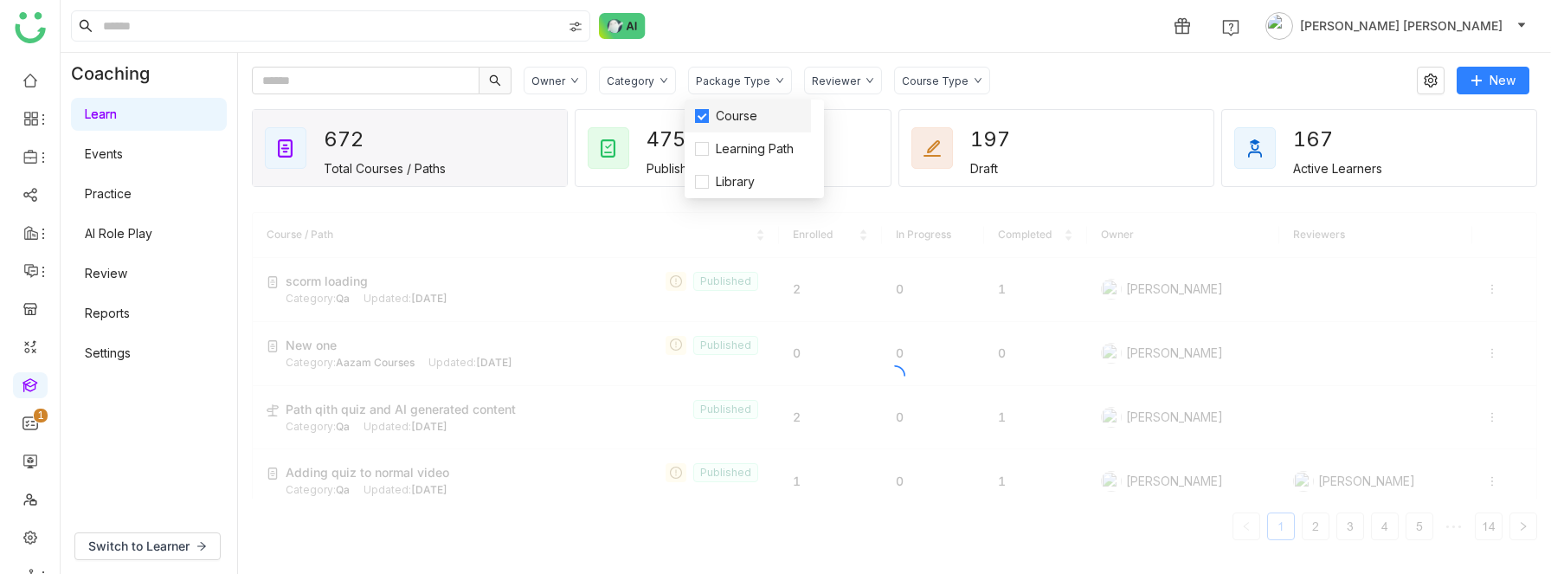
click at [711, 103] on li "Course" at bounding box center [747, 116] width 126 height 33
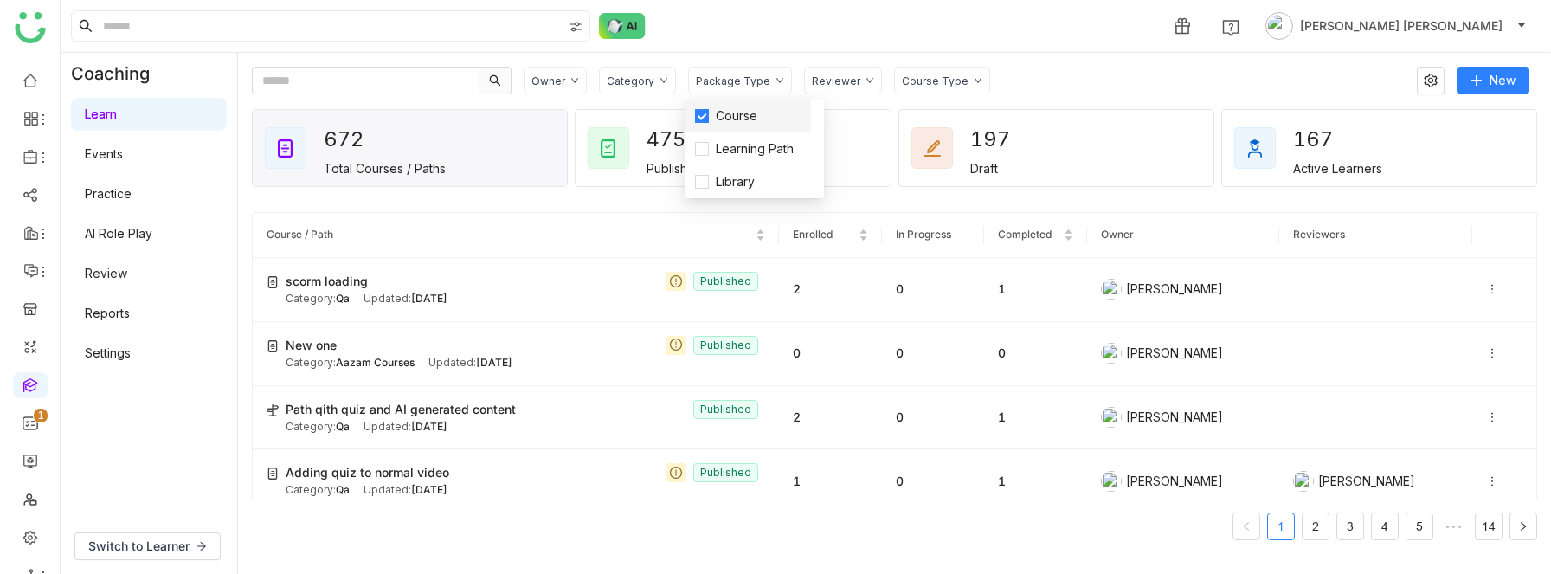
click at [737, 115] on span "Course" at bounding box center [736, 115] width 55 height 19
click at [842, 84] on div "Reviewer" at bounding box center [836, 80] width 48 height 13
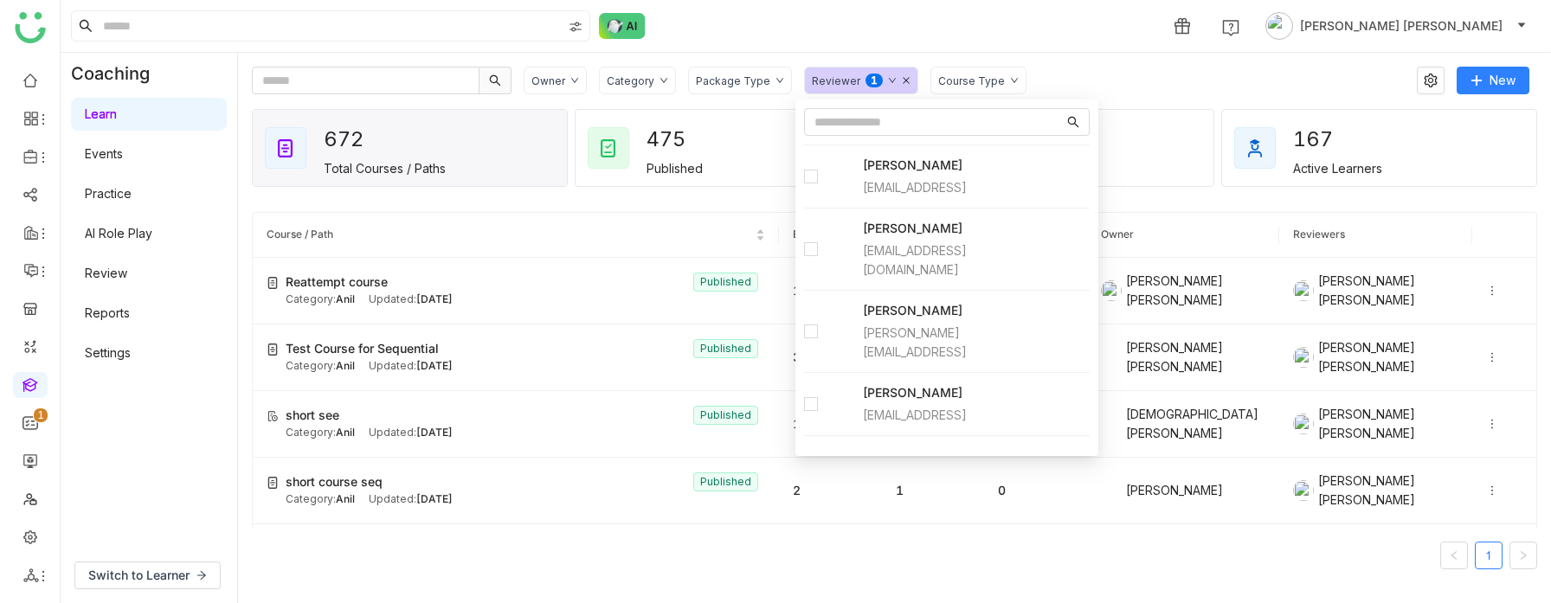
scroll to position [392, 0]
click at [902, 82] on icon at bounding box center [906, 80] width 9 height 9
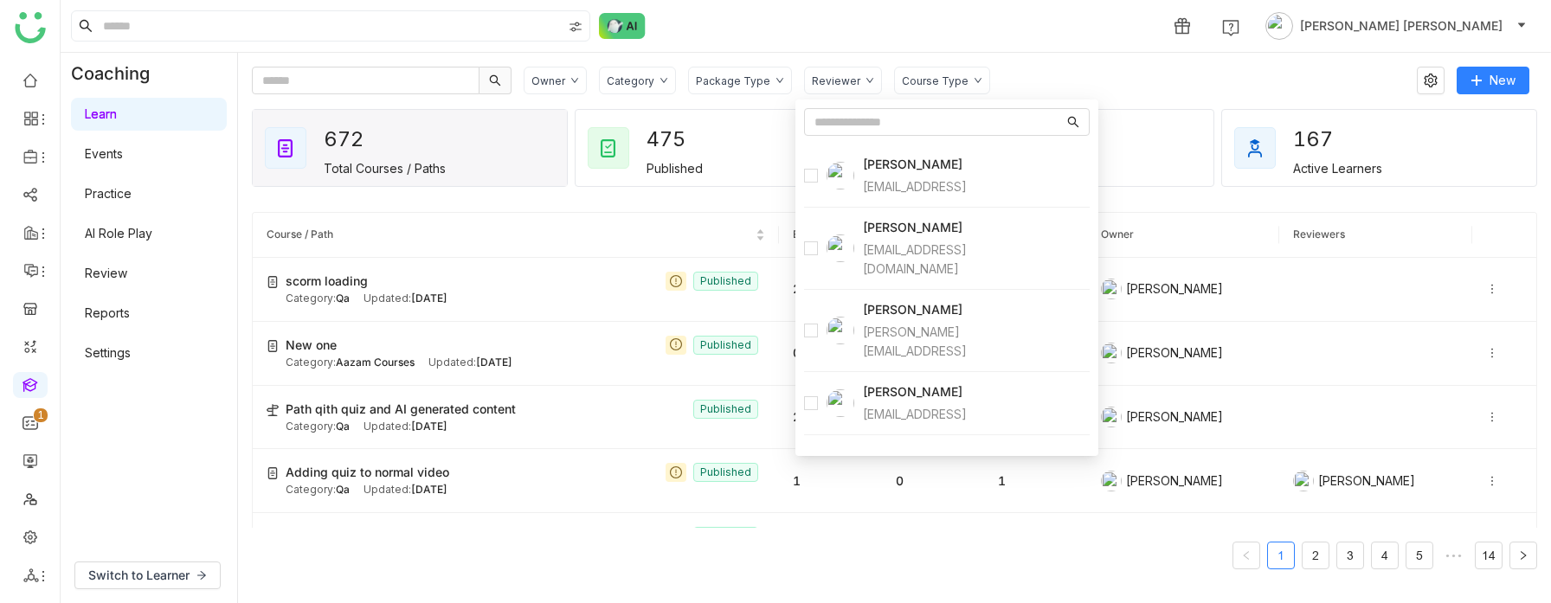
click at [563, 84] on div "Owner" at bounding box center [555, 81] width 63 height 28
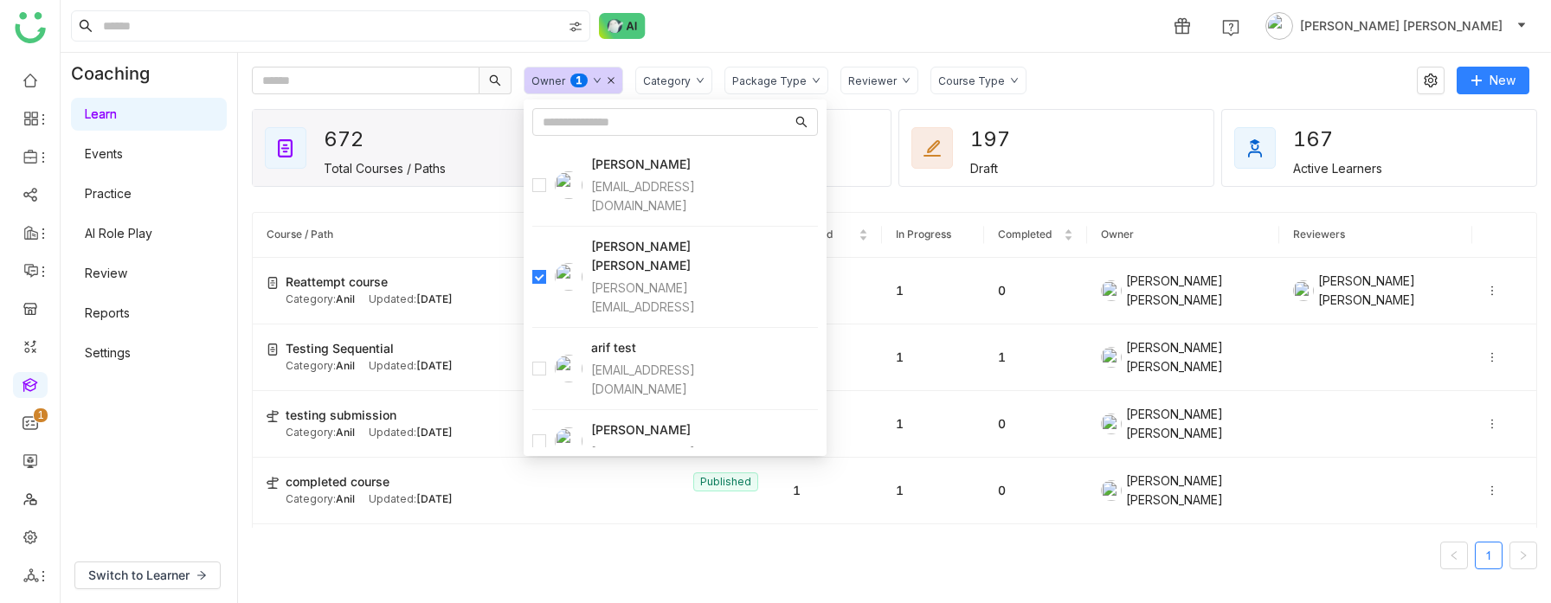
click at [607, 82] on icon at bounding box center [611, 80] width 9 height 9
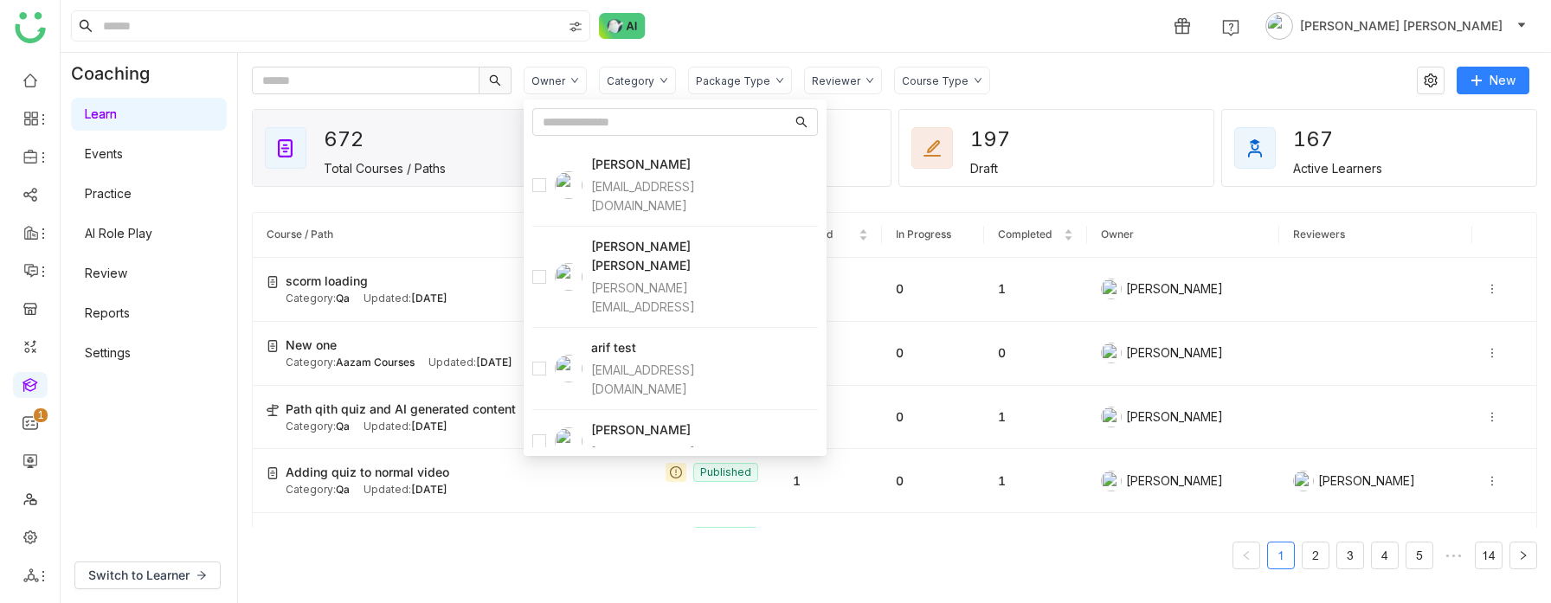
click at [652, 84] on div "Category" at bounding box center [637, 81] width 77 height 28
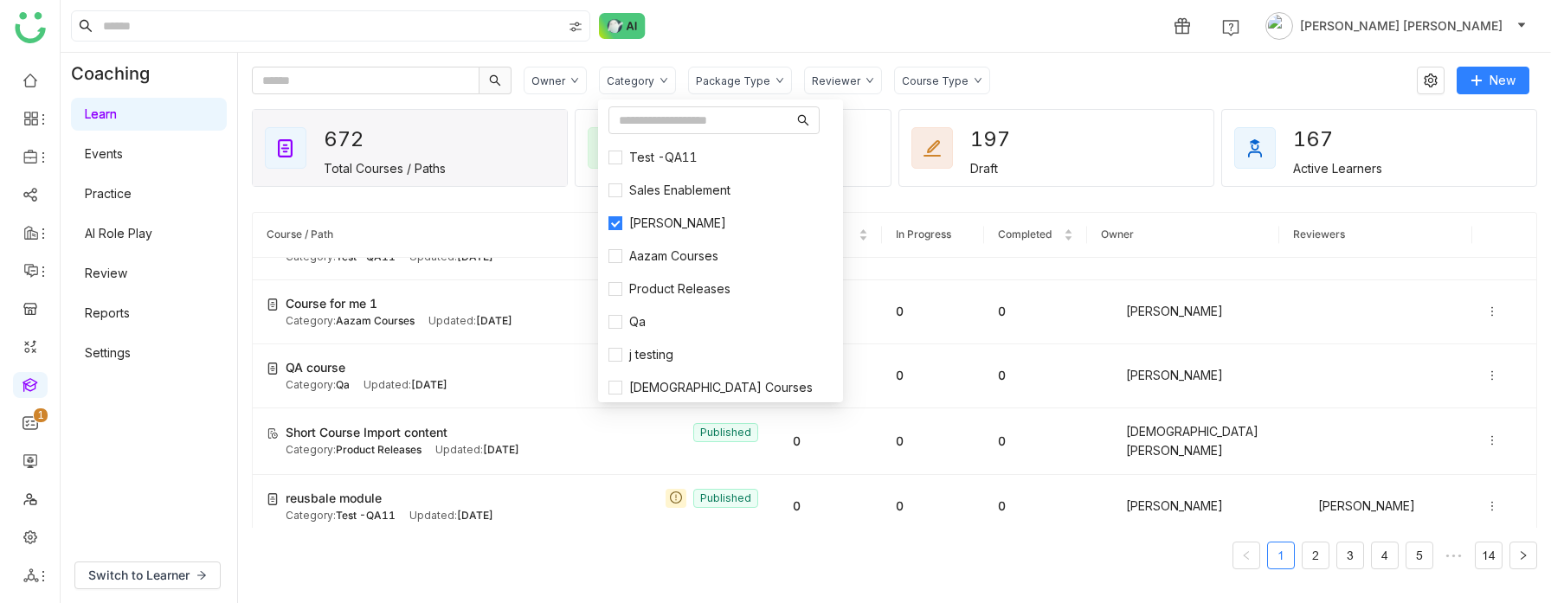
scroll to position [0, 0]
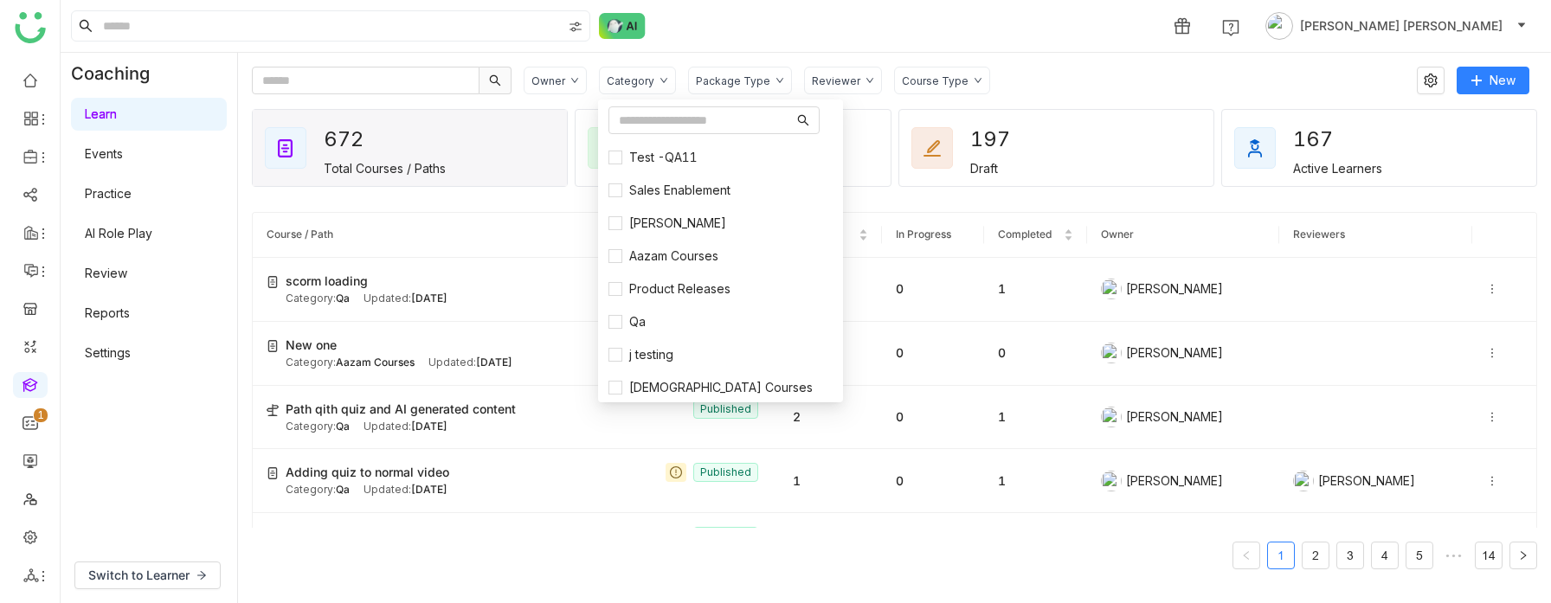
click at [759, 77] on div "Package Type" at bounding box center [733, 80] width 74 height 13
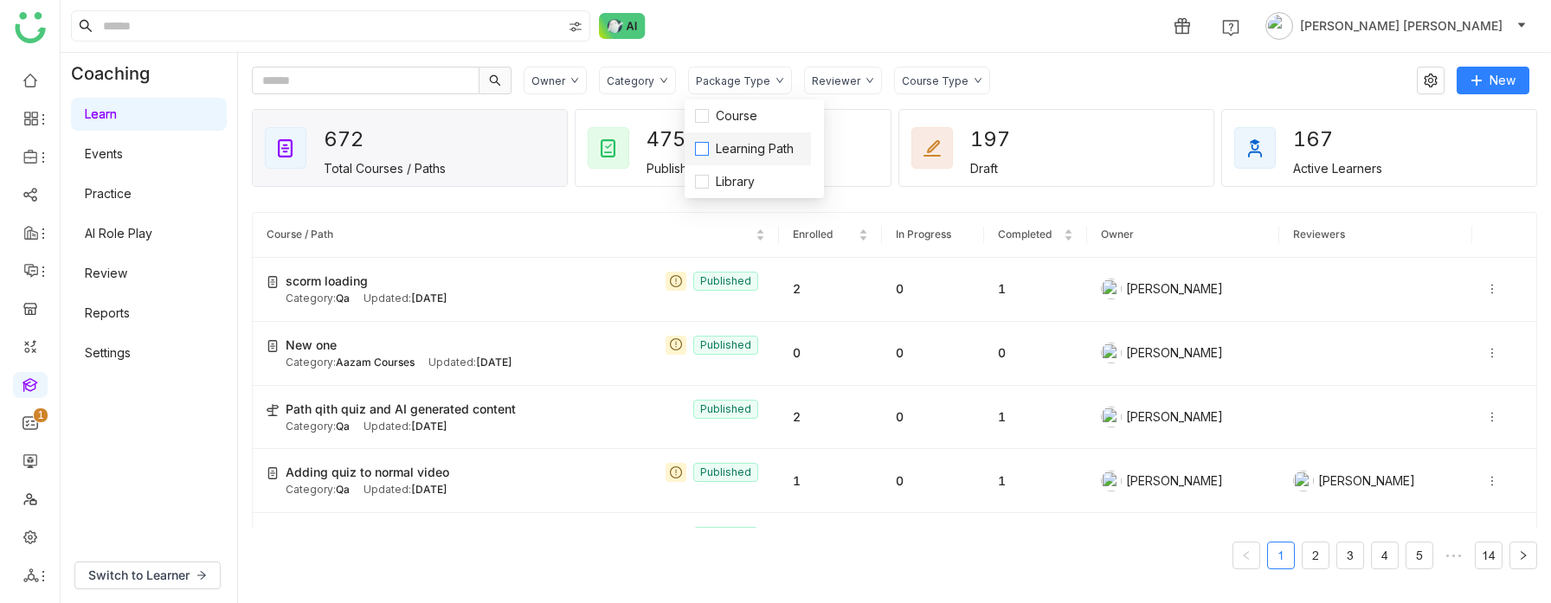
click at [714, 147] on span "Learning Path" at bounding box center [755, 148] width 92 height 19
click at [926, 78] on div "Course Type" at bounding box center [935, 80] width 67 height 13
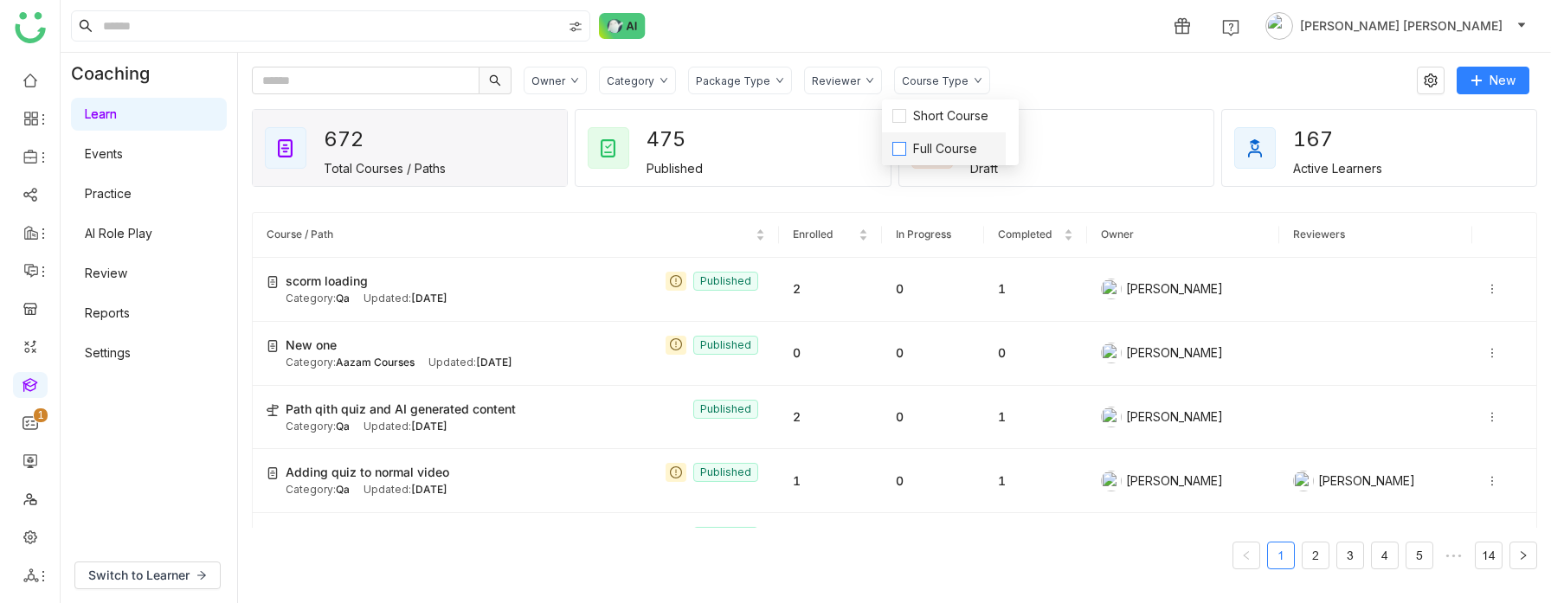
click at [916, 156] on span "Full Course" at bounding box center [945, 148] width 78 height 19
click at [917, 145] on span "Full Course" at bounding box center [945, 148] width 78 height 19
click at [917, 109] on span "Short Course" at bounding box center [950, 115] width 89 height 19
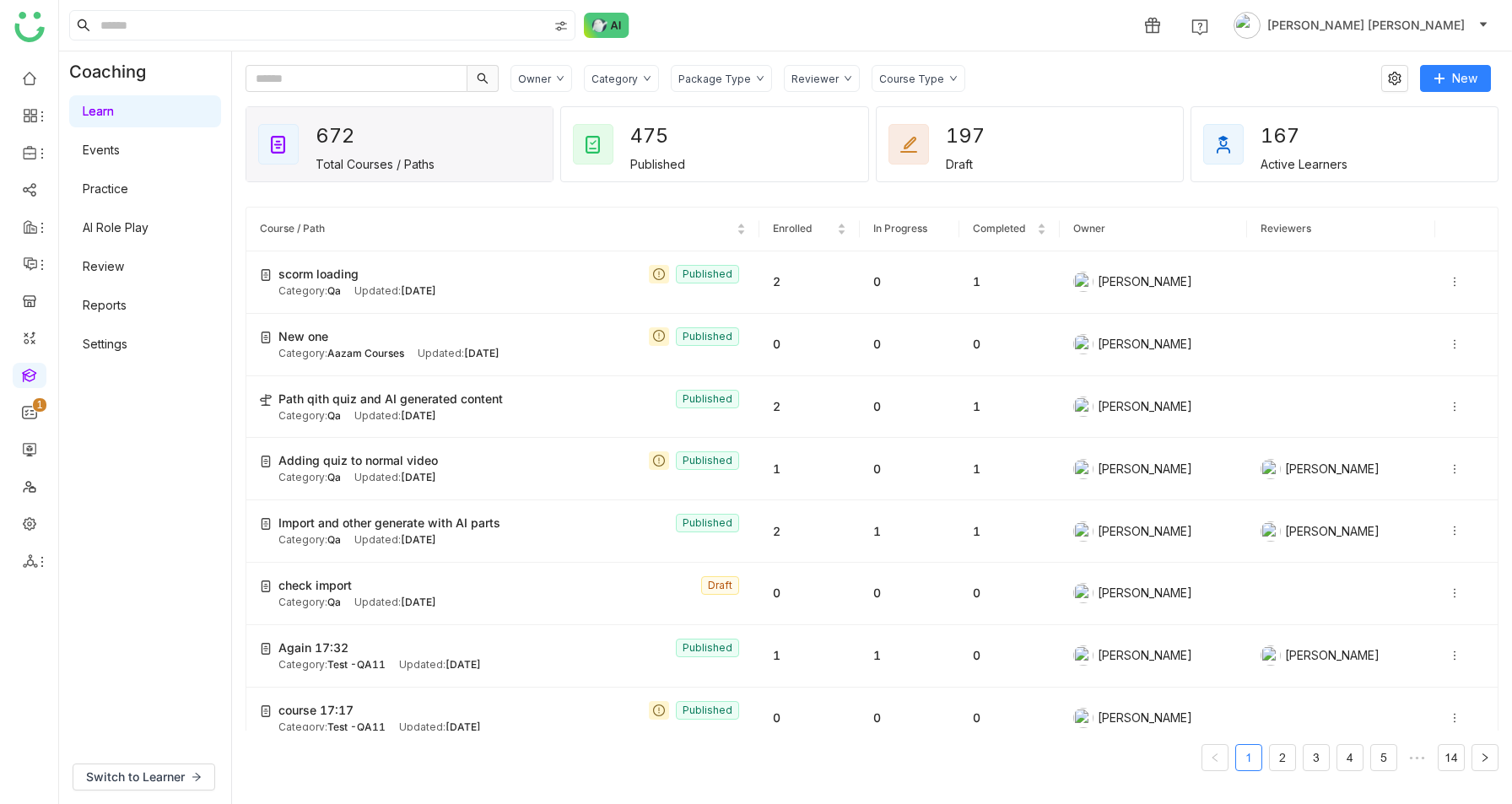
click at [632, 86] on div "Category" at bounding box center [621, 79] width 75 height 27
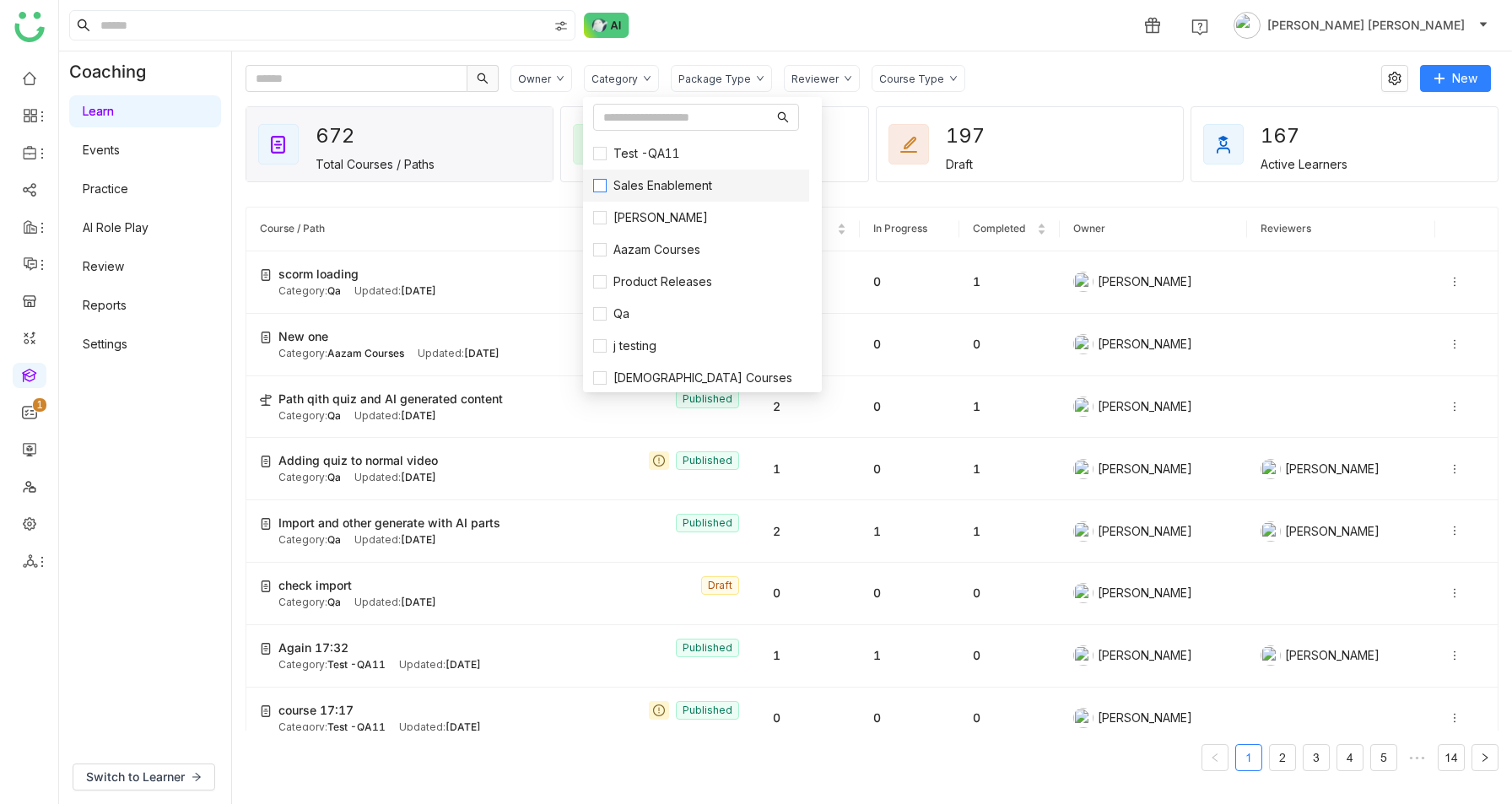
click at [632, 183] on span "Sales Enablement" at bounding box center [662, 185] width 112 height 19
click at [1107, 79] on div "Owner Category Package Type Reviewer Course Type" at bounding box center [940, 79] width 859 height 27
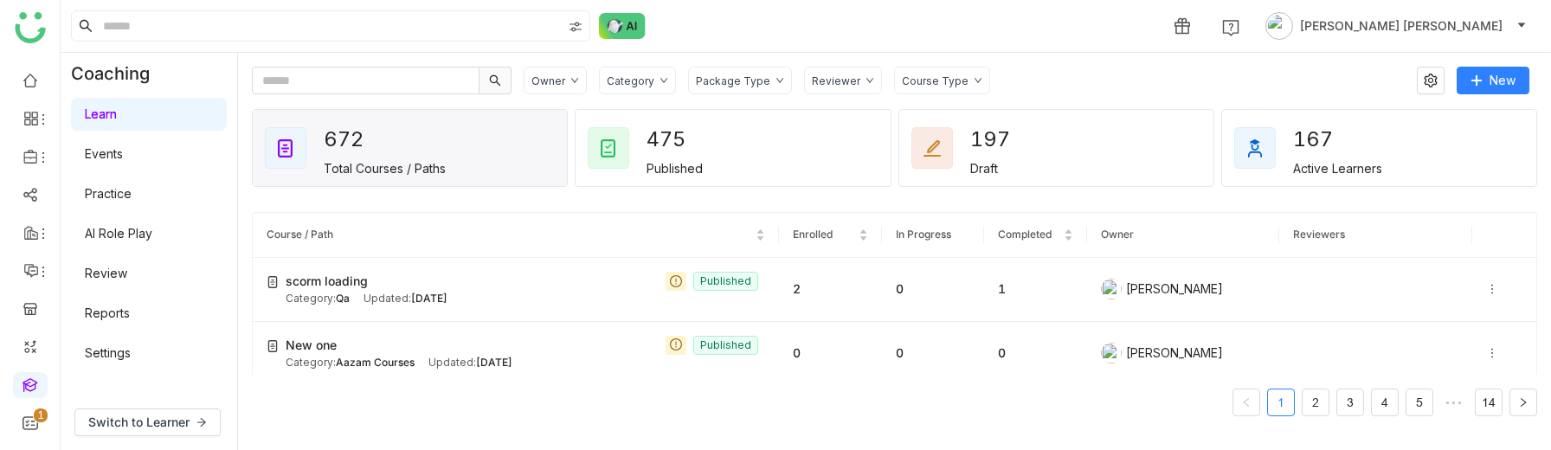
click at [729, 84] on div "Package Type" at bounding box center [733, 80] width 74 height 13
click at [722, 154] on span "Learning Path" at bounding box center [755, 148] width 92 height 19
click at [645, 67] on div "Category" at bounding box center [637, 81] width 77 height 28
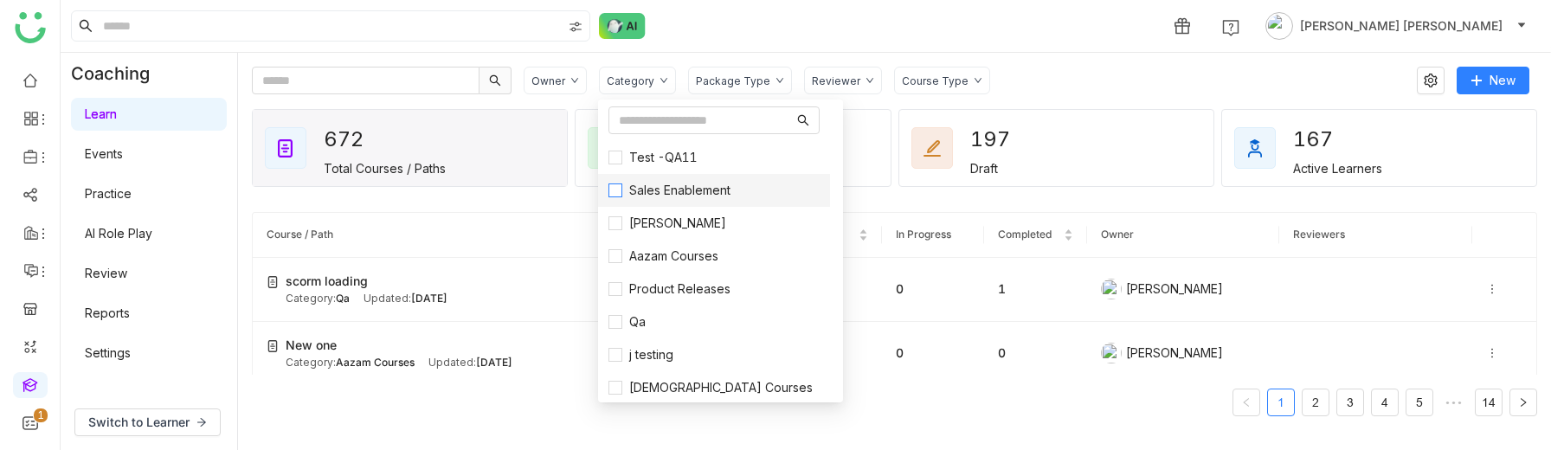
click at [675, 190] on span "Sales Enablement" at bounding box center [679, 190] width 115 height 19
click at [667, 234] on li "[PERSON_NAME]" at bounding box center [714, 223] width 232 height 33
click at [632, 220] on span "[PERSON_NAME]" at bounding box center [677, 223] width 111 height 19
click at [636, 262] on span "Aazam Courses" at bounding box center [673, 256] width 103 height 19
click at [639, 282] on span "Product Releases" at bounding box center [679, 288] width 115 height 19
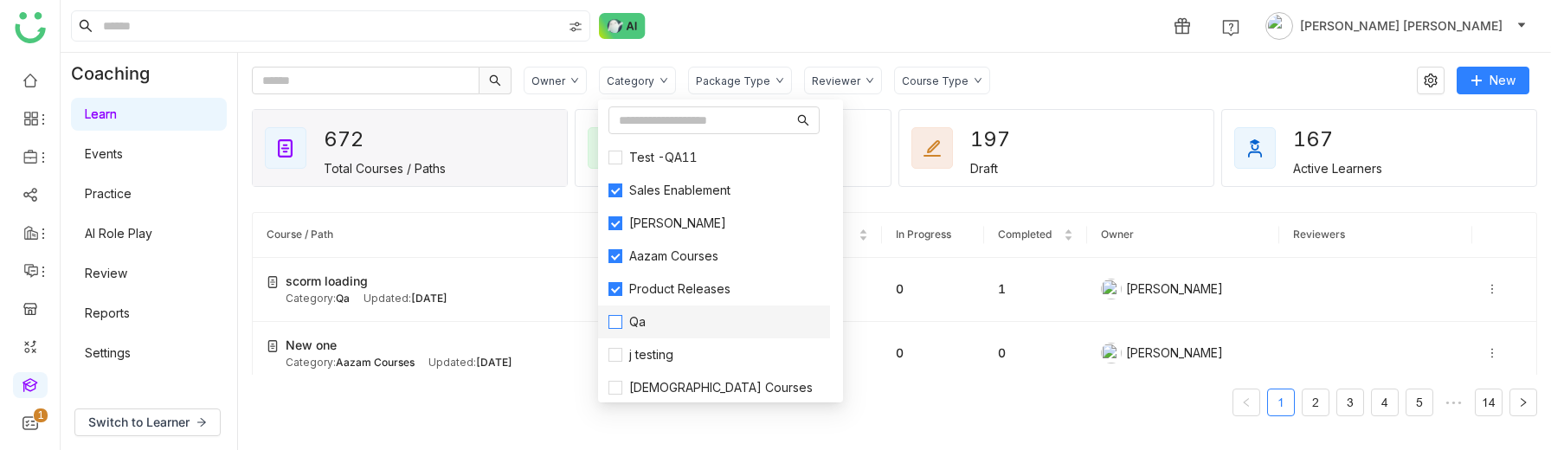
click at [634, 318] on span "Qa" at bounding box center [637, 321] width 30 height 19
click at [938, 77] on div "Course Type" at bounding box center [935, 80] width 67 height 13
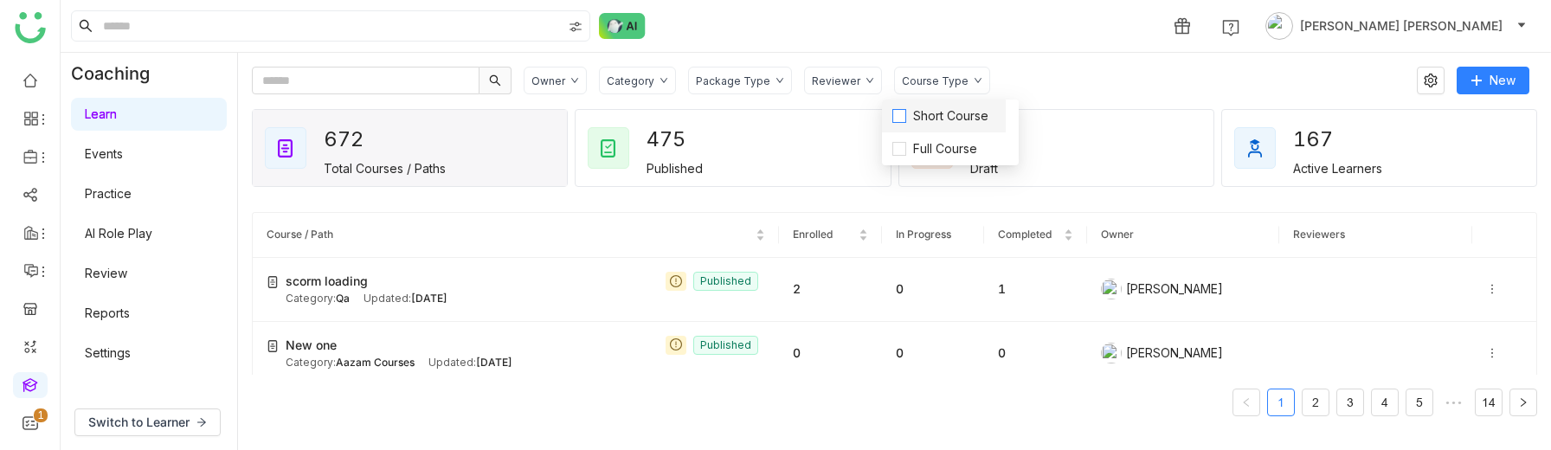
click at [933, 115] on span "Short Course" at bounding box center [950, 115] width 89 height 19
click at [913, 149] on span "Full Course" at bounding box center [945, 148] width 78 height 19
click at [895, 106] on label "Short Course" at bounding box center [943, 115] width 103 height 19
click at [569, 88] on div "Owner" at bounding box center [555, 81] width 63 height 28
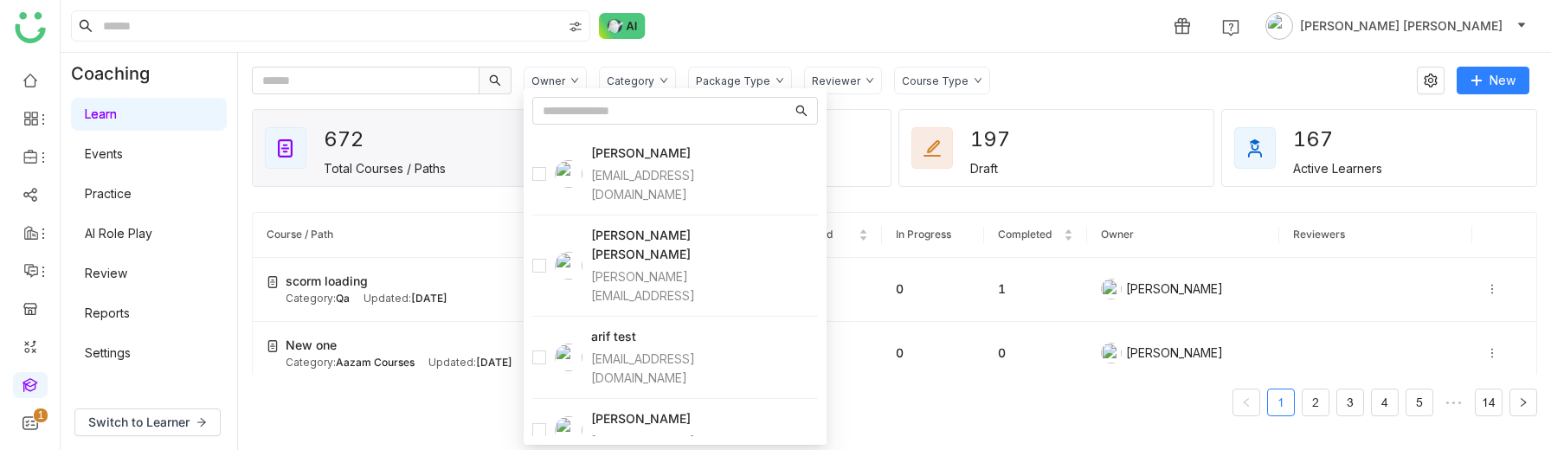
click at [1219, 77] on div "Owner Category Package Type Reviewer Course Type" at bounding box center [964, 81] width 881 height 28
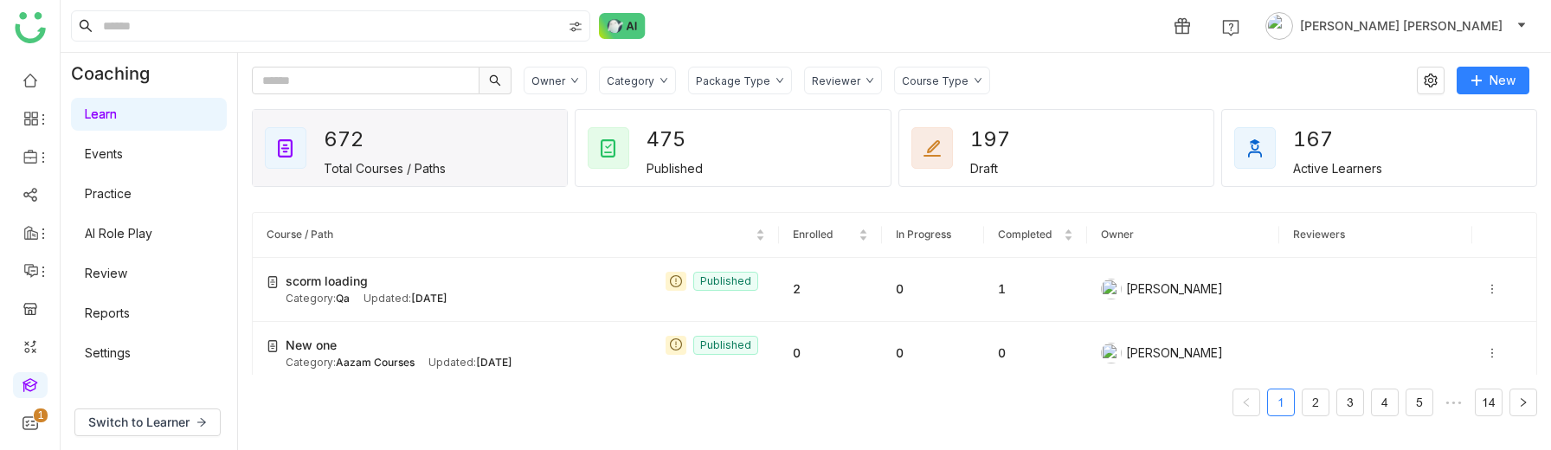
click at [556, 76] on div "Owner" at bounding box center [548, 80] width 34 height 13
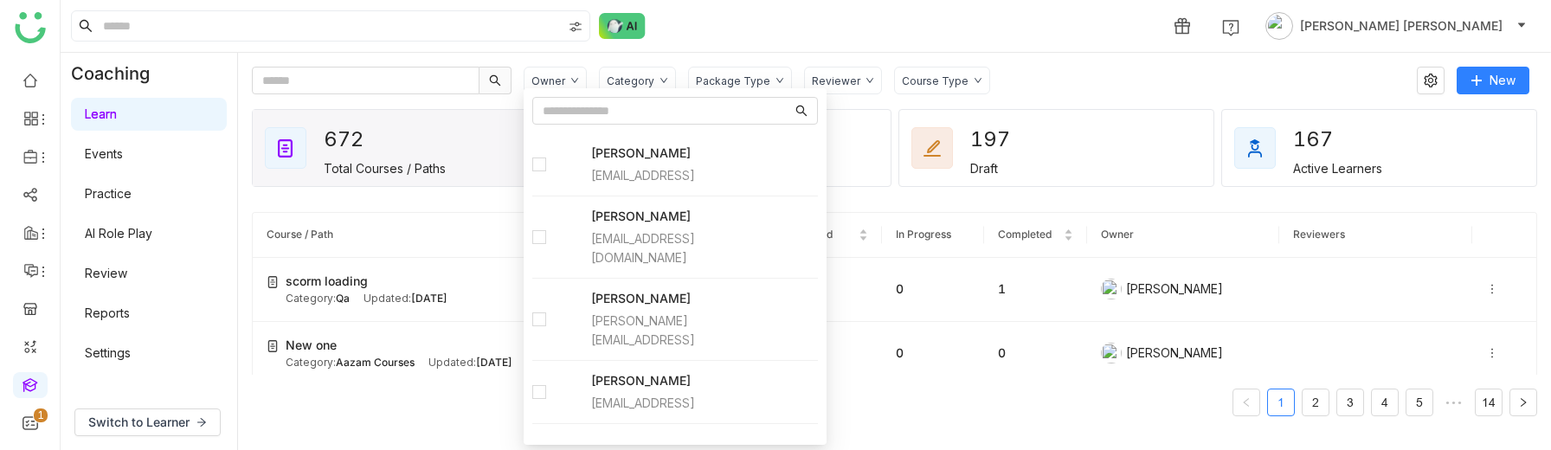
scroll to position [1908, 0]
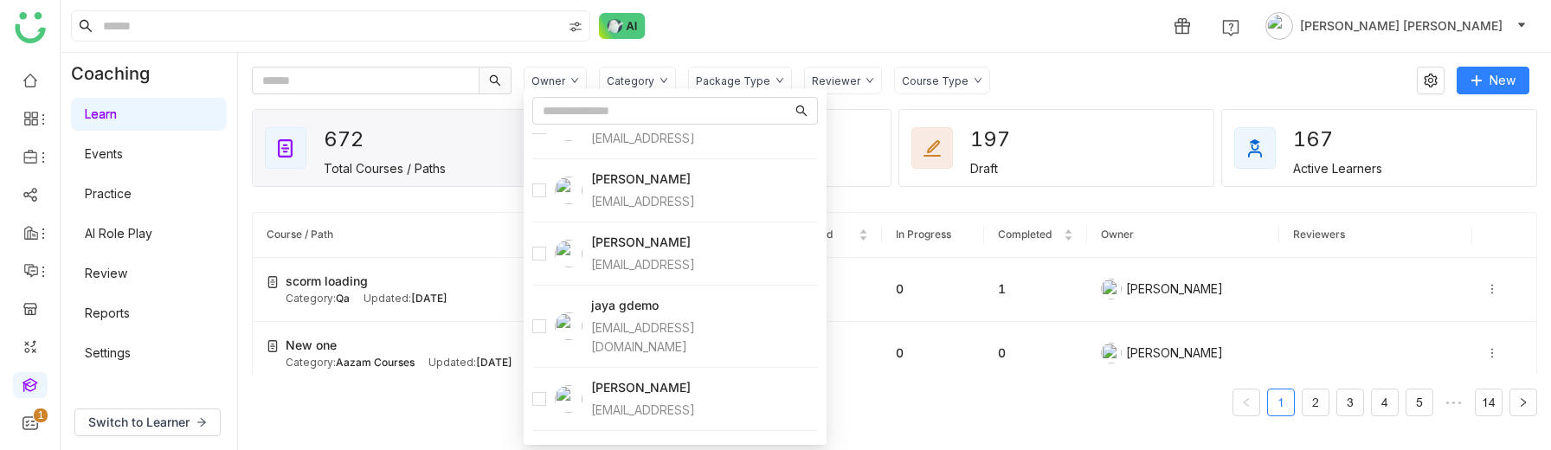
click at [1098, 39] on div "1 Anil Reddy Kesireddy" at bounding box center [806, 26] width 1490 height 52
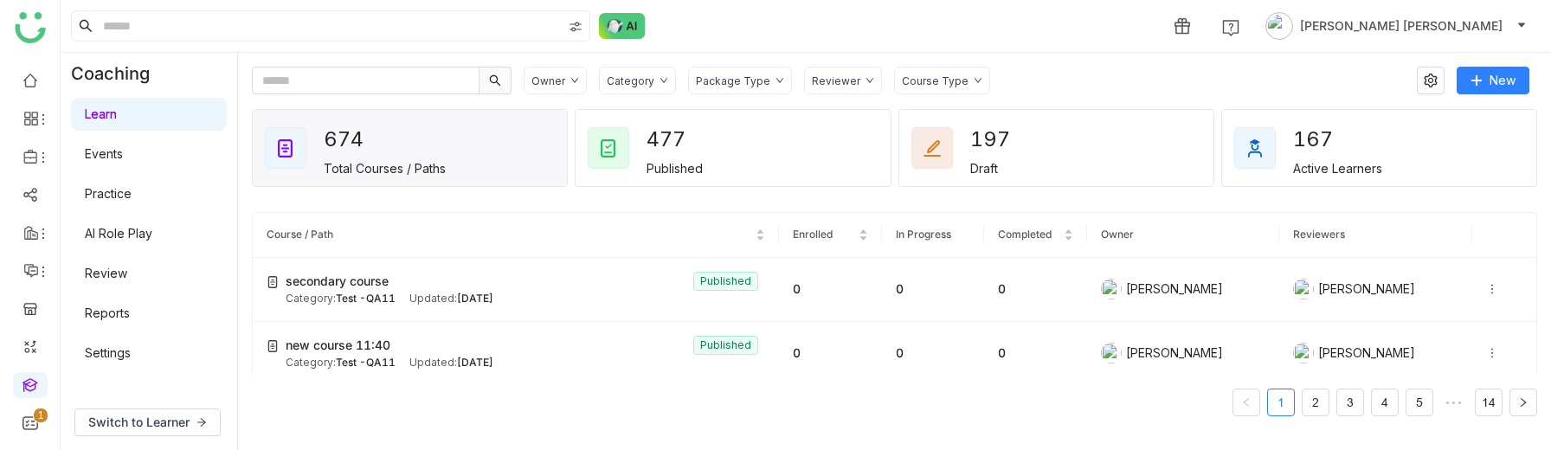
click at [633, 88] on div "Category" at bounding box center [637, 81] width 77 height 28
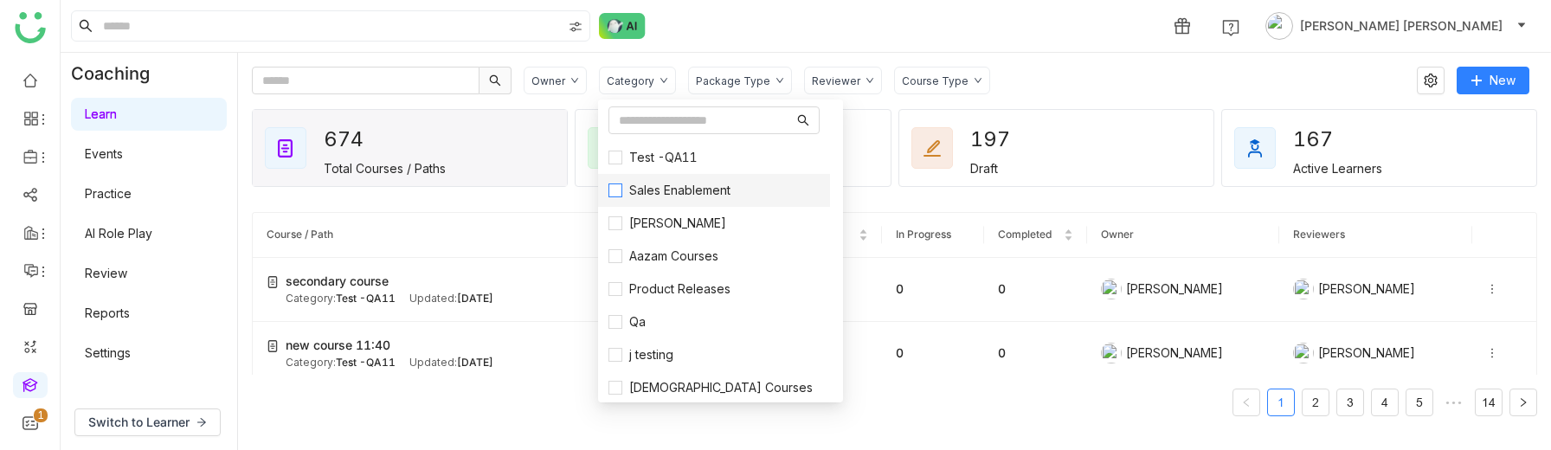
click at [640, 187] on span "Sales Enablement" at bounding box center [679, 190] width 115 height 19
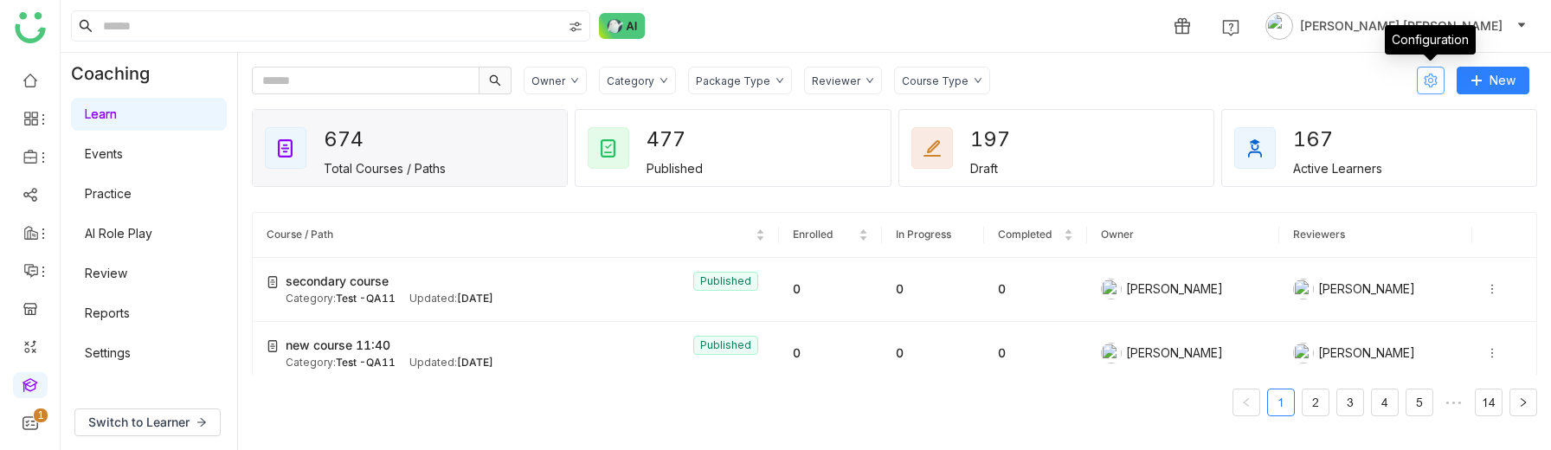
click at [1428, 74] on icon at bounding box center [1430, 81] width 14 height 14
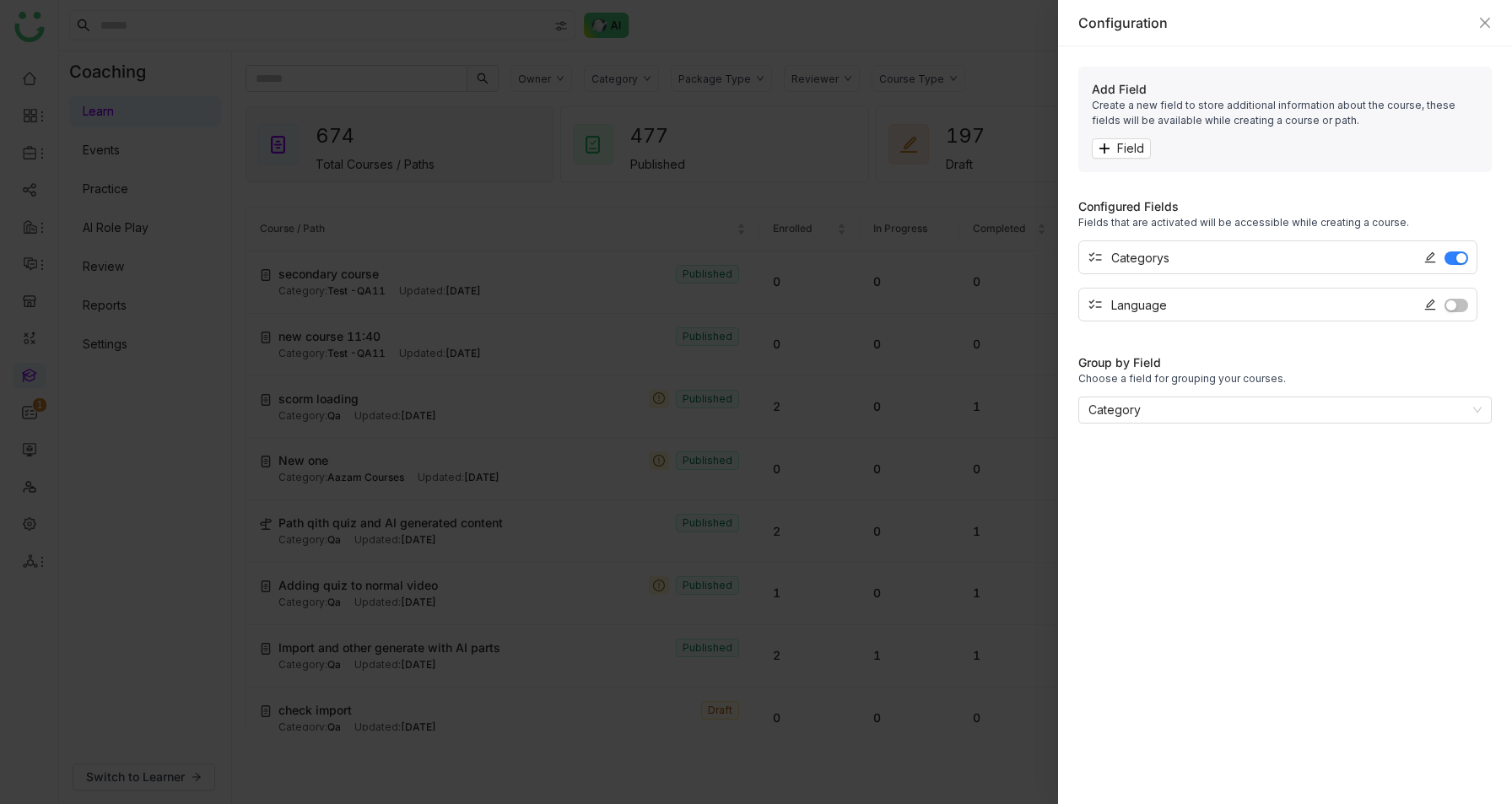
click at [1482, 15] on div "Configuration" at bounding box center [1285, 22] width 413 height 19
click at [1484, 24] on icon "Close" at bounding box center [1485, 22] width 14 height 14
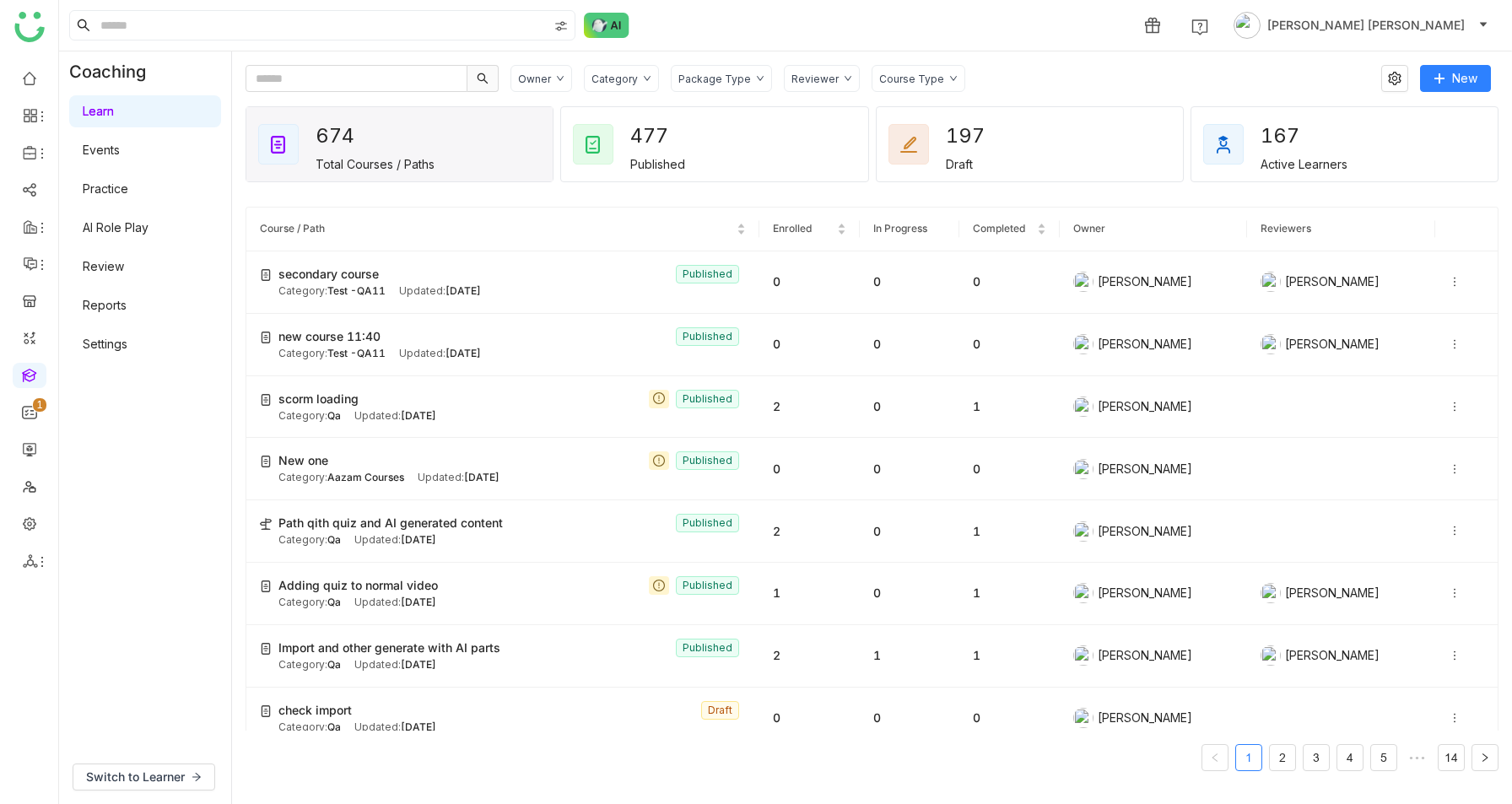
click at [626, 71] on div "Category" at bounding box center [621, 79] width 75 height 27
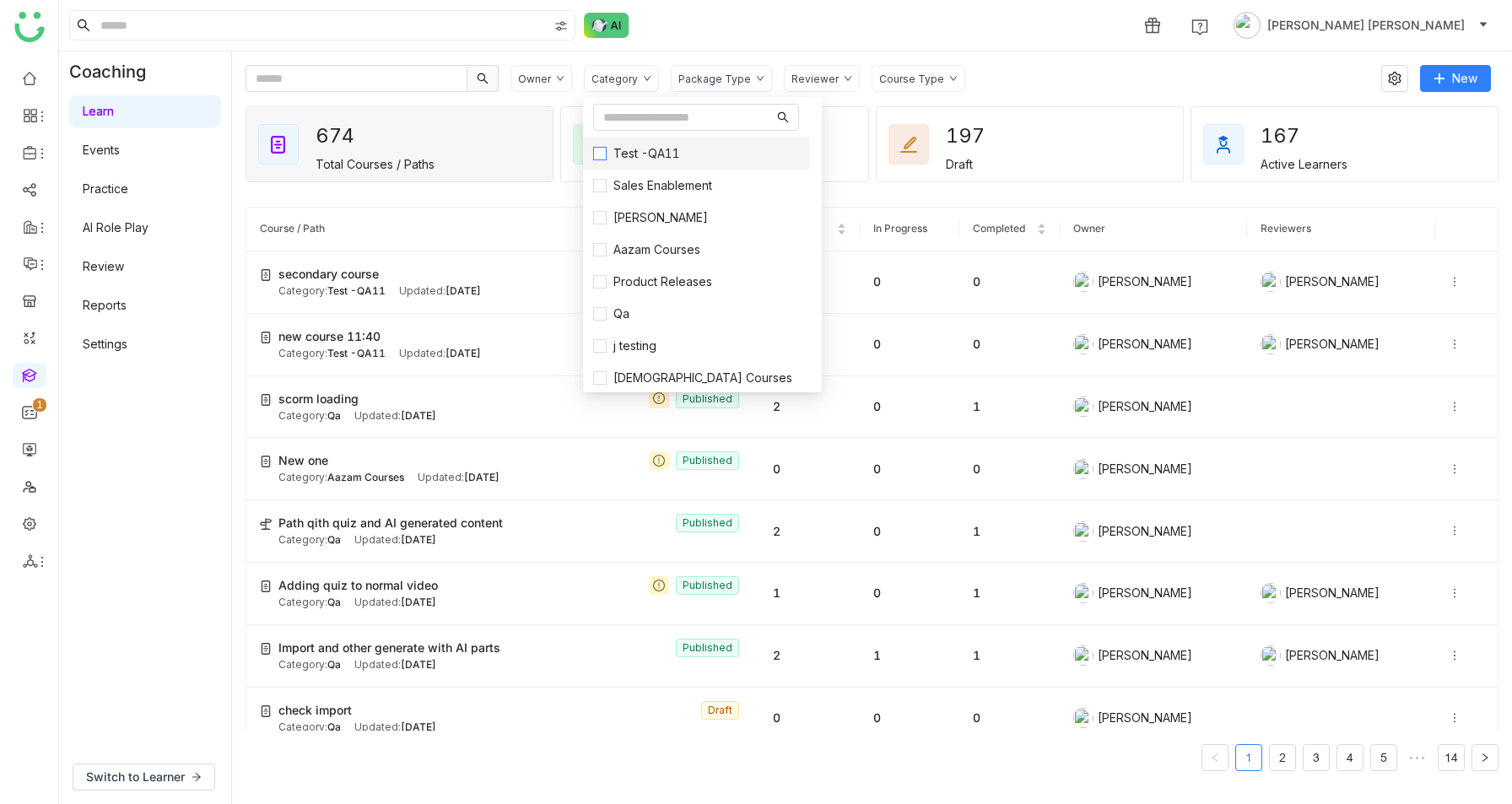
click at [621, 152] on span "Test -QA11" at bounding box center [646, 153] width 80 height 19
